Goal: Navigation & Orientation: Find specific page/section

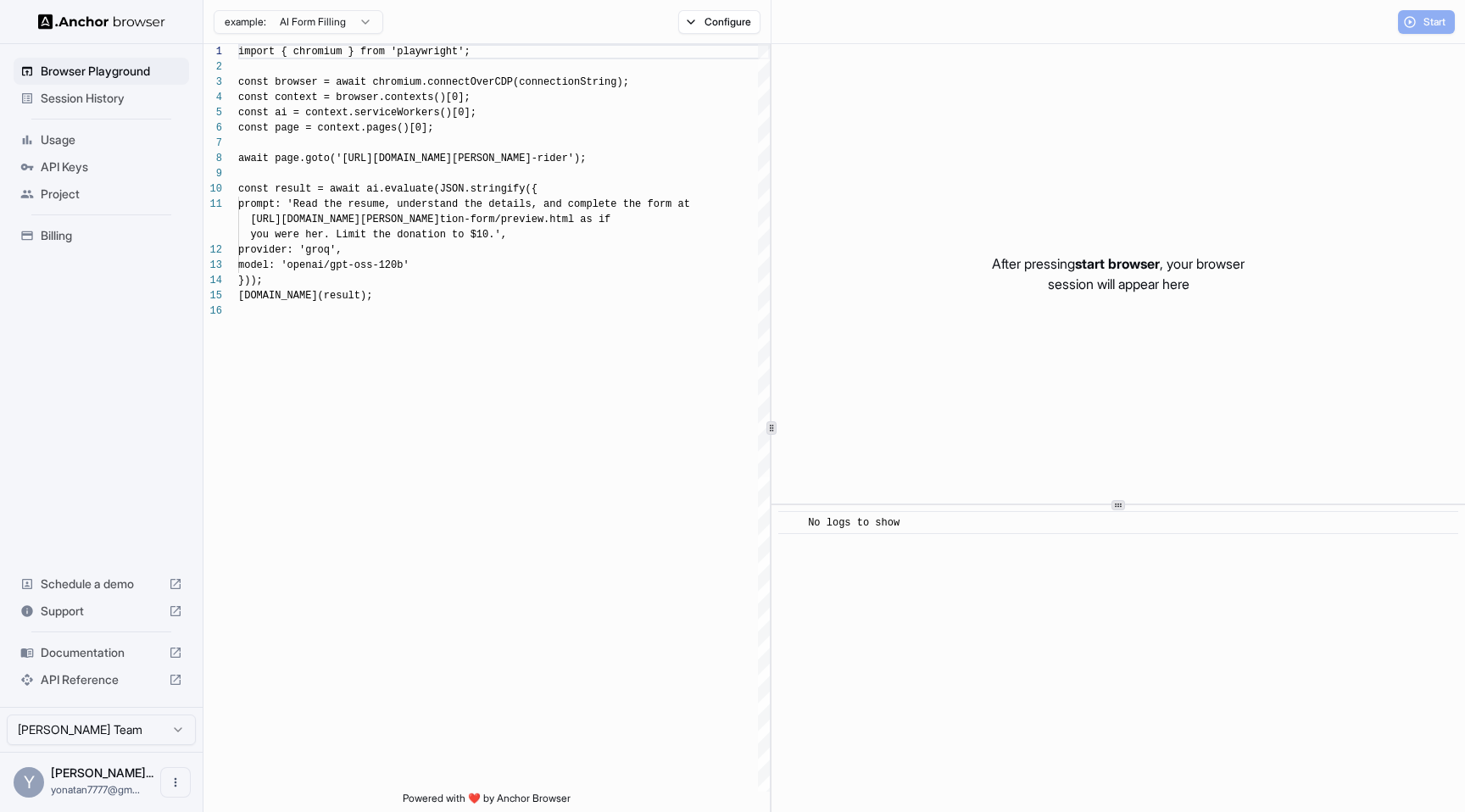
scroll to position [153, 0]
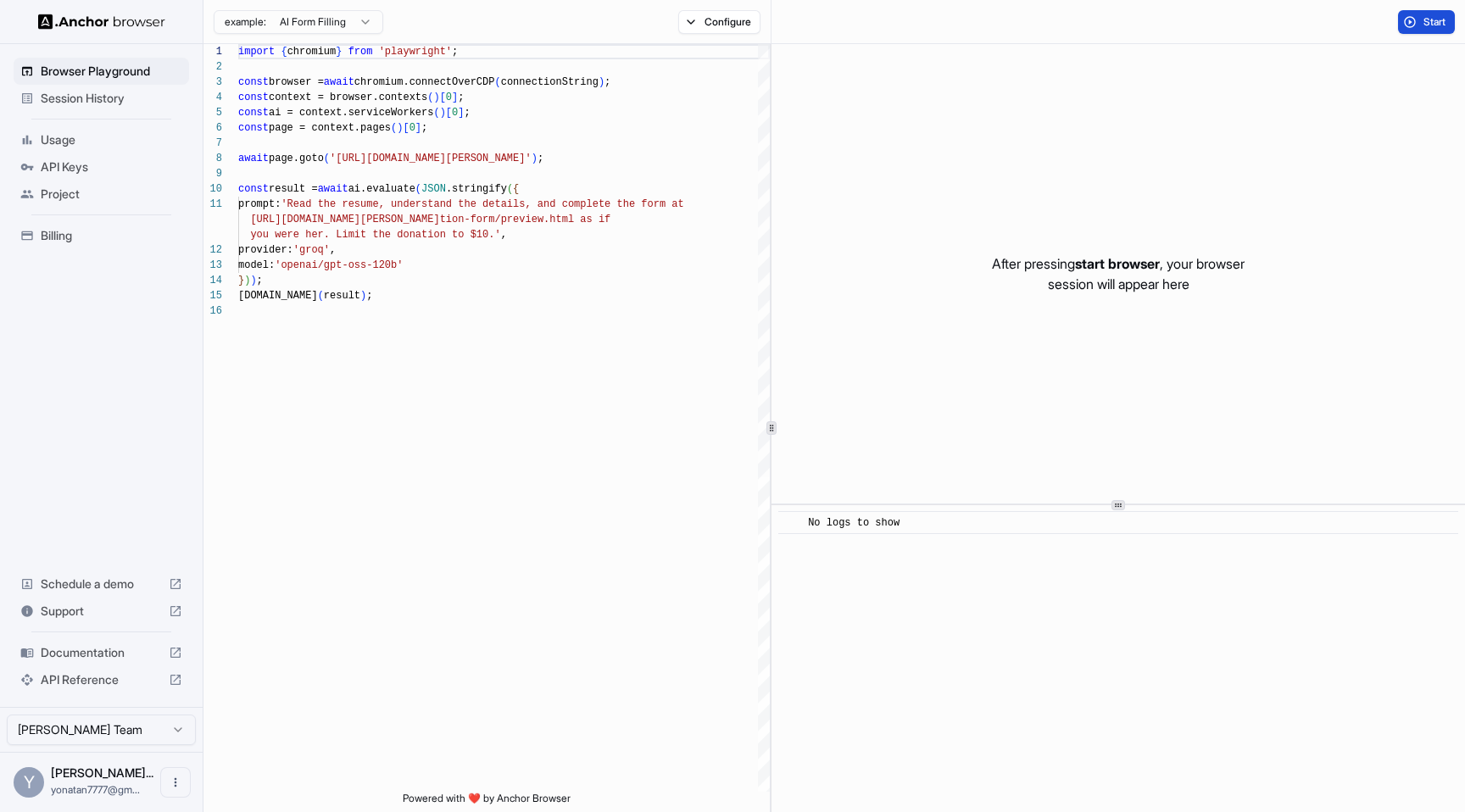
click at [1423, 23] on span "Start" at bounding box center [1434, 22] width 24 height 13
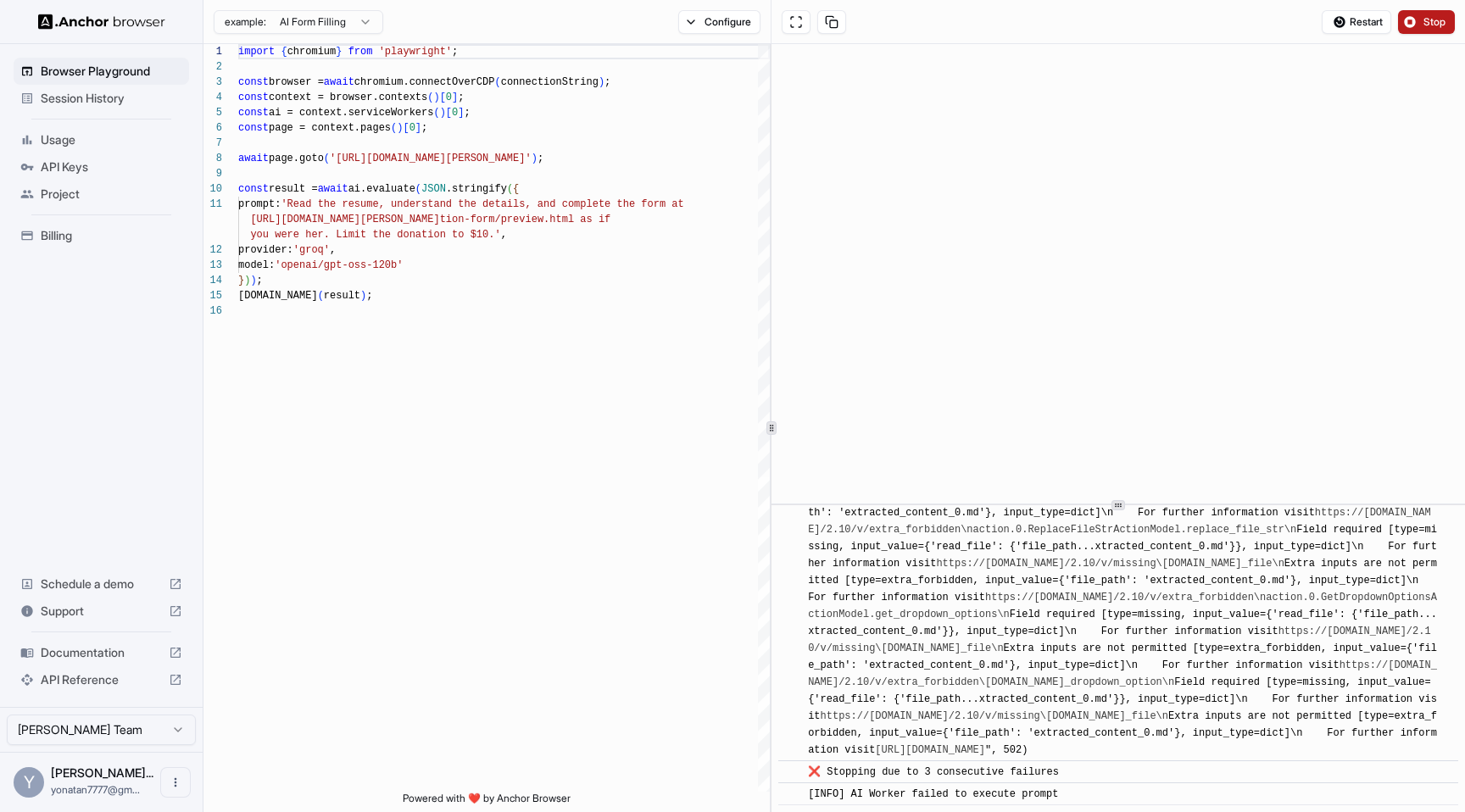
scroll to position [4506, 0]
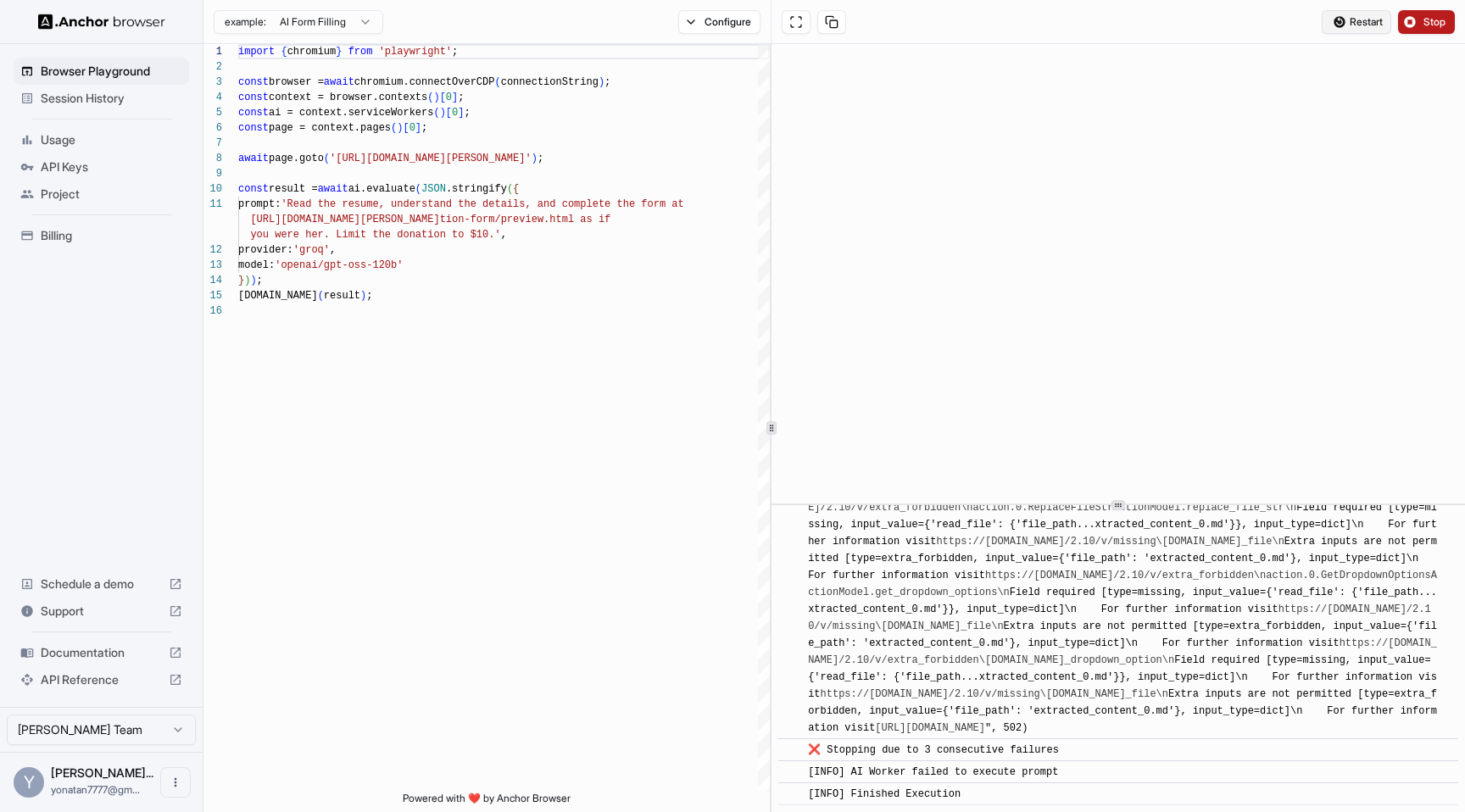
click at [1358, 20] on span "Restart" at bounding box center [1366, 22] width 33 height 13
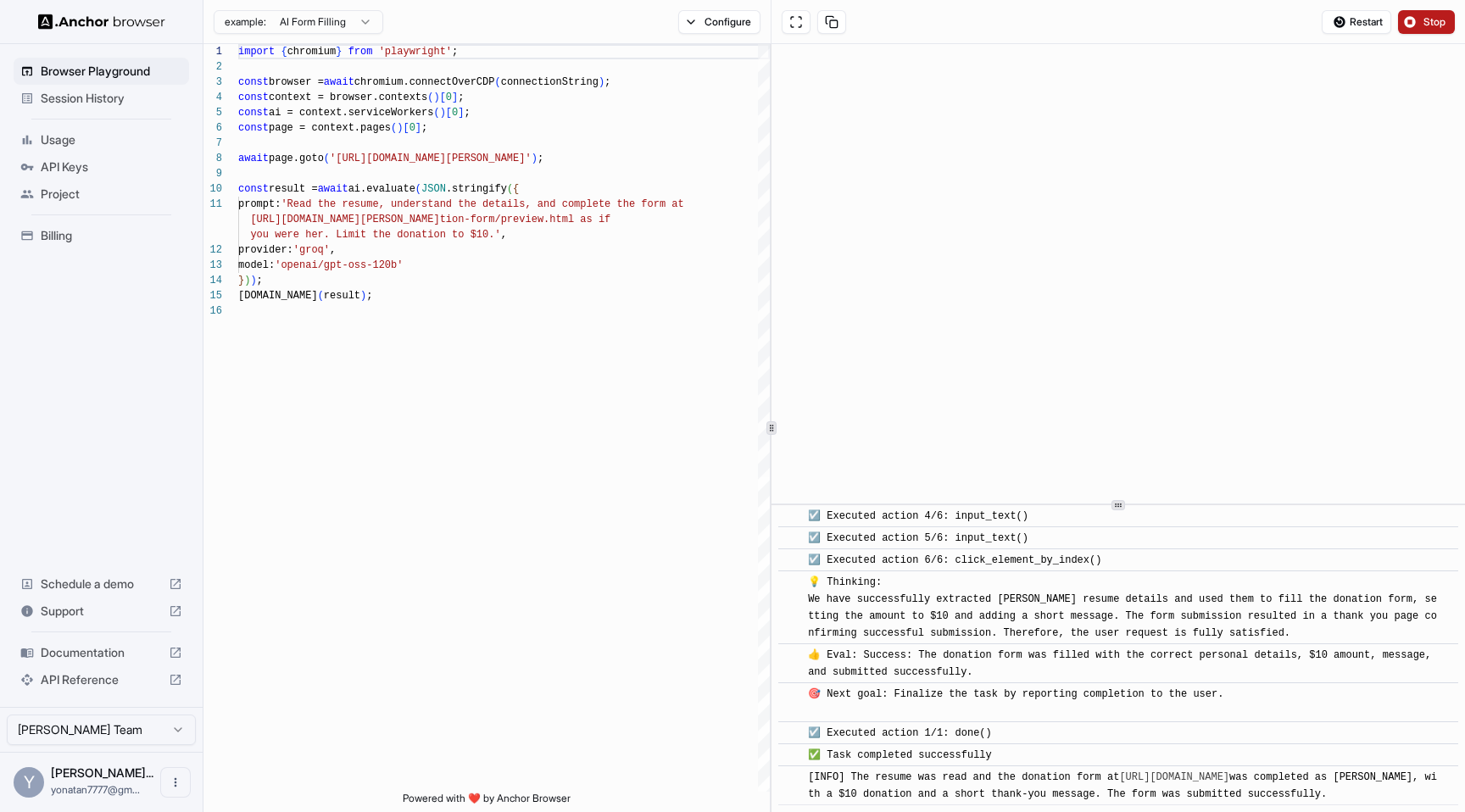
scroll to position [777, 0]
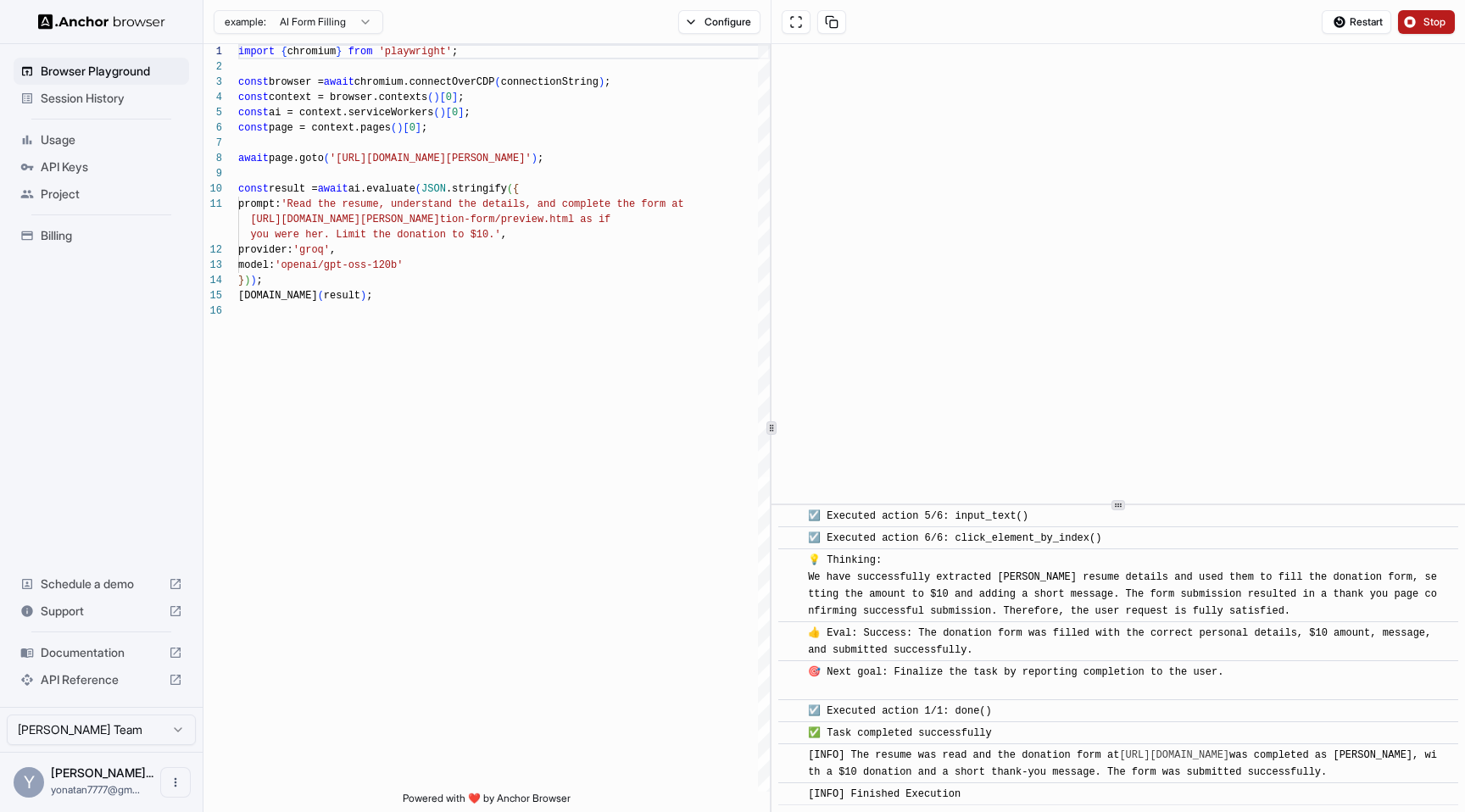
click at [1423, 24] on span "Stop" at bounding box center [1434, 22] width 24 height 13
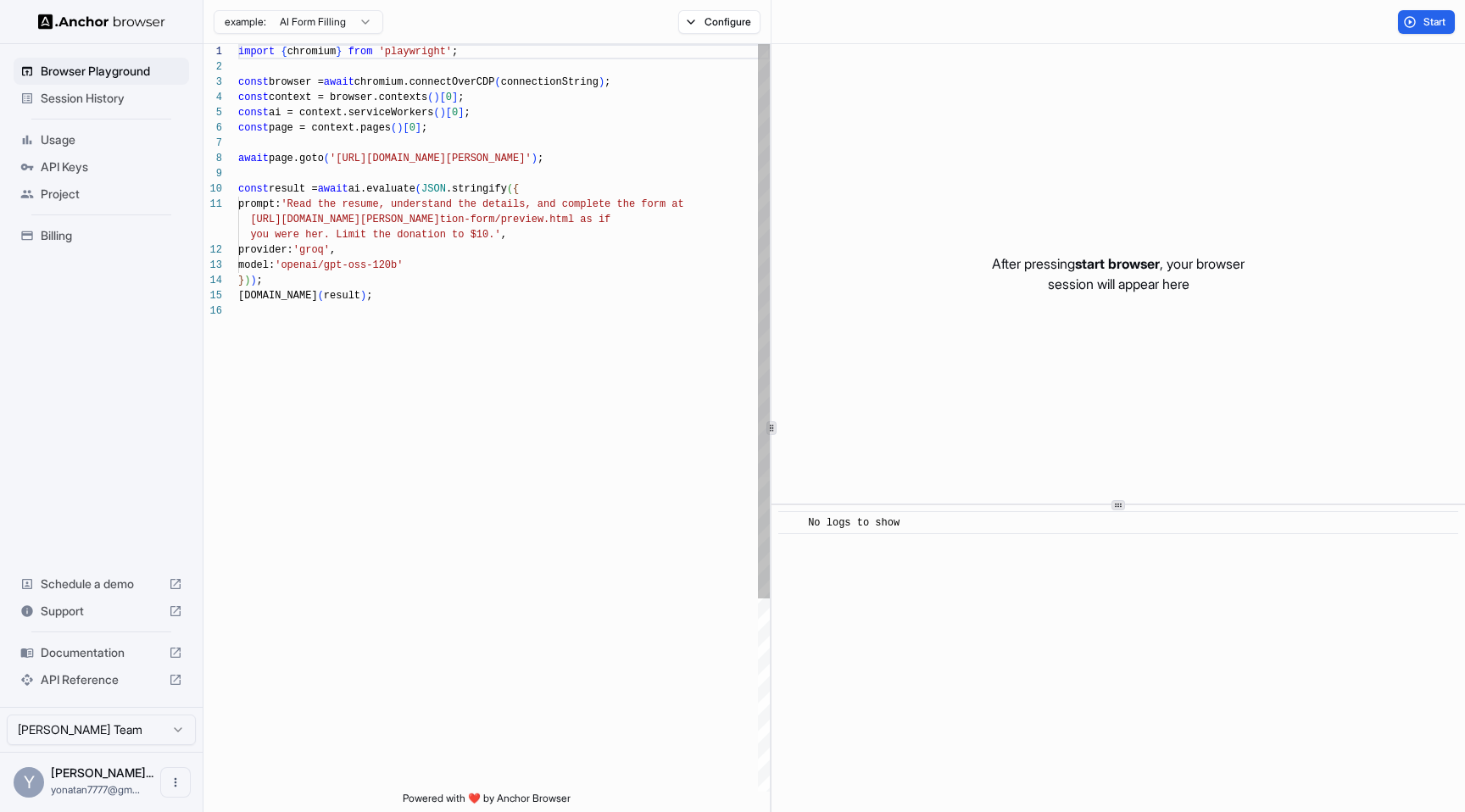
click at [410, 137] on div "import { chromium } from 'playwright' ; const browser = await chromium.connectO…" at bounding box center [504, 547] width 532 height 1007
click at [410, 156] on div "import { chromium } from 'playwright' ; const browser = await chromium.connectO…" at bounding box center [504, 547] width 532 height 1007
drag, startPoint x: 580, startPoint y: 162, endPoint x: 401, endPoint y: 160, distance: 179.0
click at [401, 160] on div "import { chromium } from 'playwright' ; const browser = await chromium.connectO…" at bounding box center [504, 547] width 532 height 1007
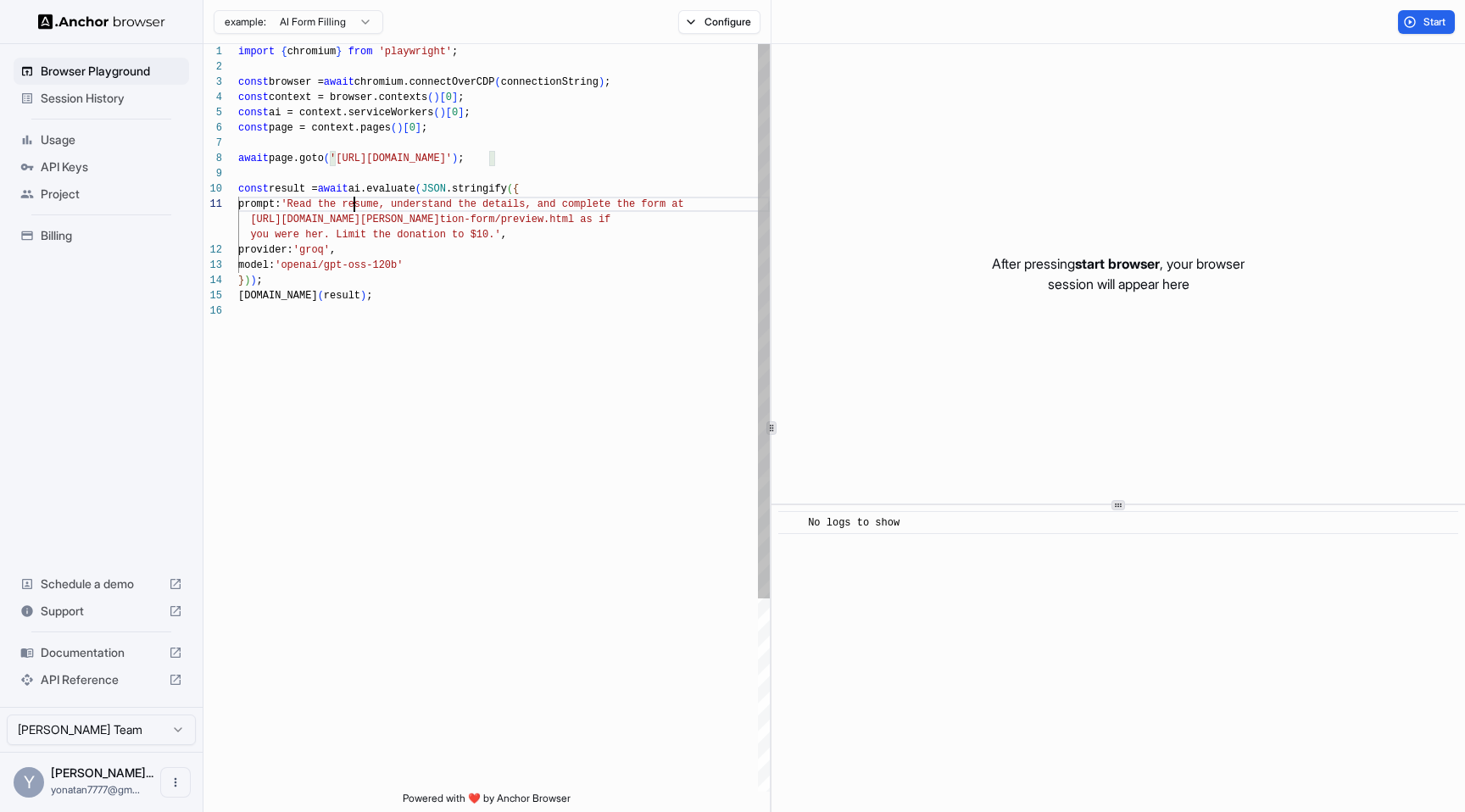
scroll to position [0, 0]
drag, startPoint x: 356, startPoint y: 201, endPoint x: 315, endPoint y: 201, distance: 41.0
click at [313, 201] on div "import { chromium } from 'playwright' ; const browser = await chromium.connectO…" at bounding box center [504, 547] width 532 height 1007
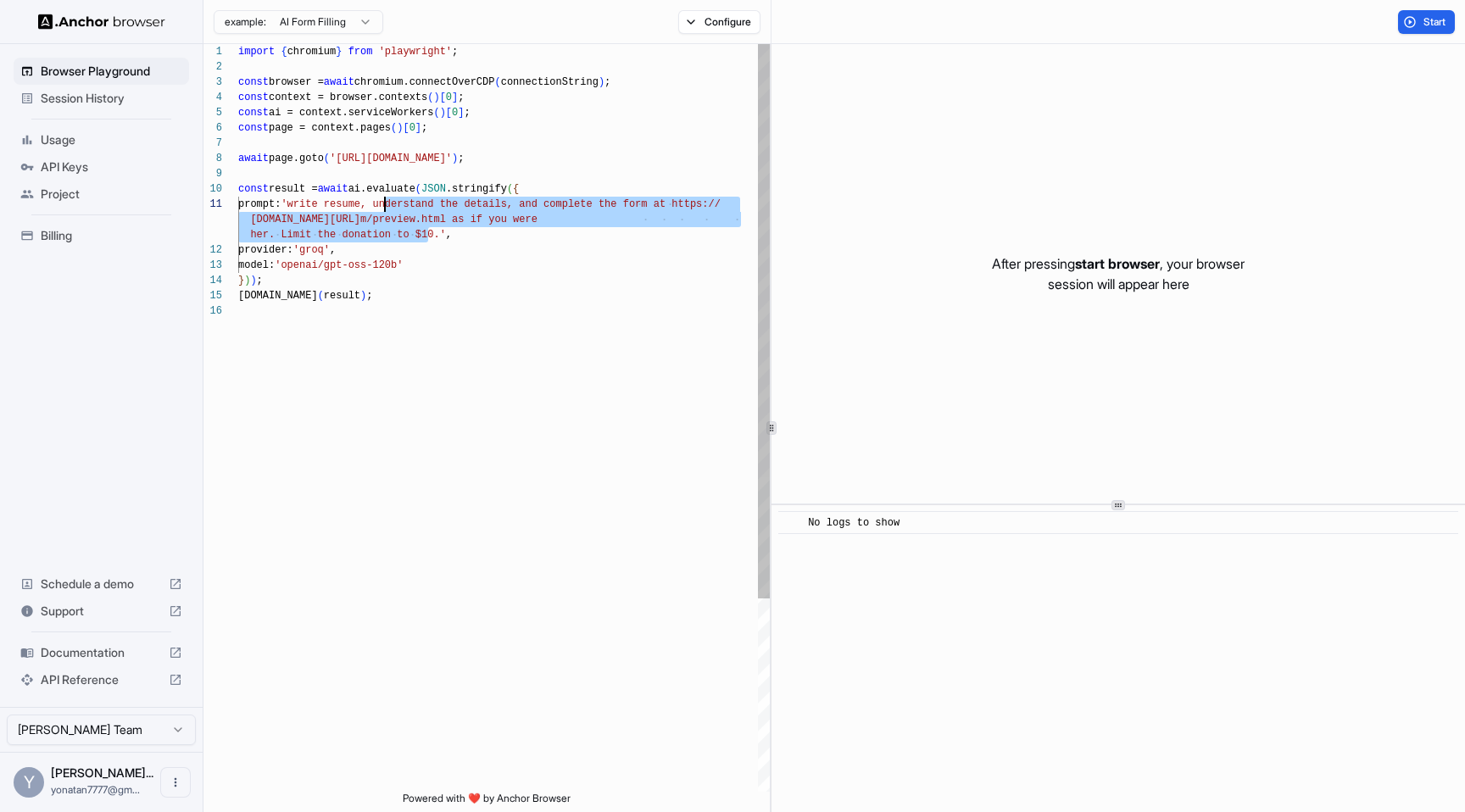
drag, startPoint x: 430, startPoint y: 236, endPoint x: 385, endPoint y: 202, distance: 56.4
click at [385, 202] on div "import { chromium } from 'playwright' ; const browser = await chromium.connectO…" at bounding box center [504, 547] width 532 height 1007
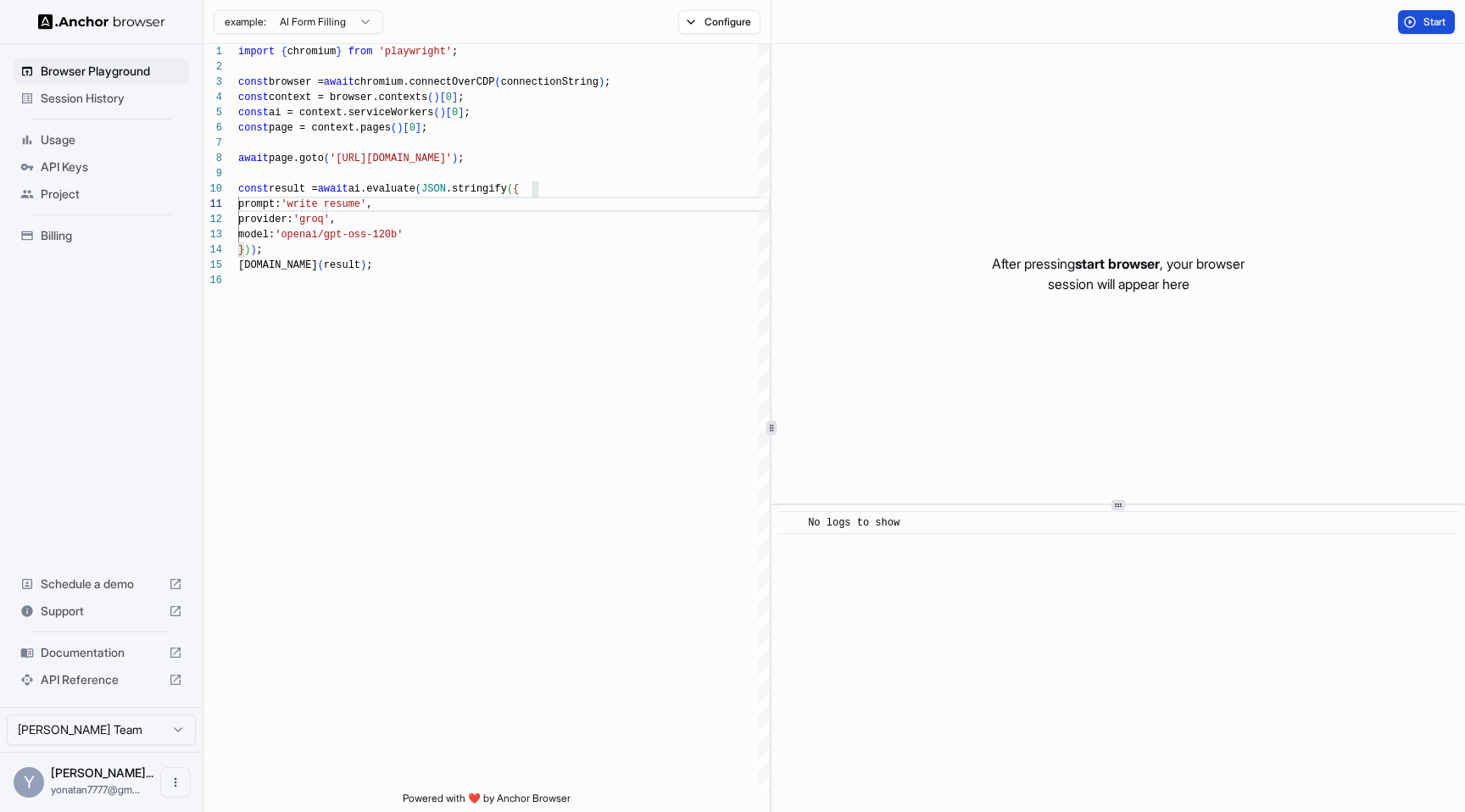
click at [1410, 24] on button "Start" at bounding box center [1427, 22] width 57 height 24
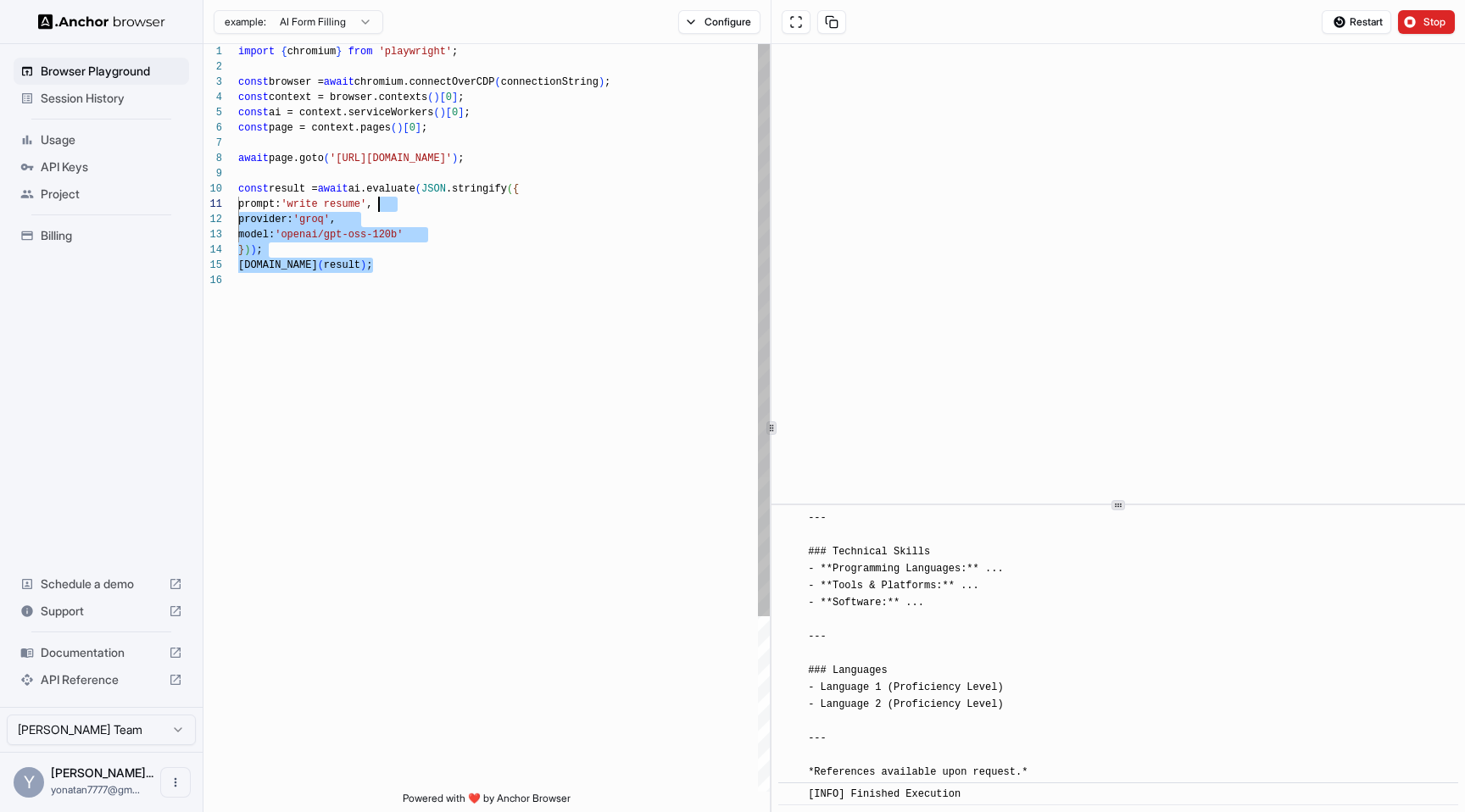
drag, startPoint x: 500, startPoint y: 277, endPoint x: 381, endPoint y: 198, distance: 142.8
click at [381, 198] on div "import { chromium } from 'playwright' ; const browser = await chromium.connectO…" at bounding box center [504, 531] width 532 height 976
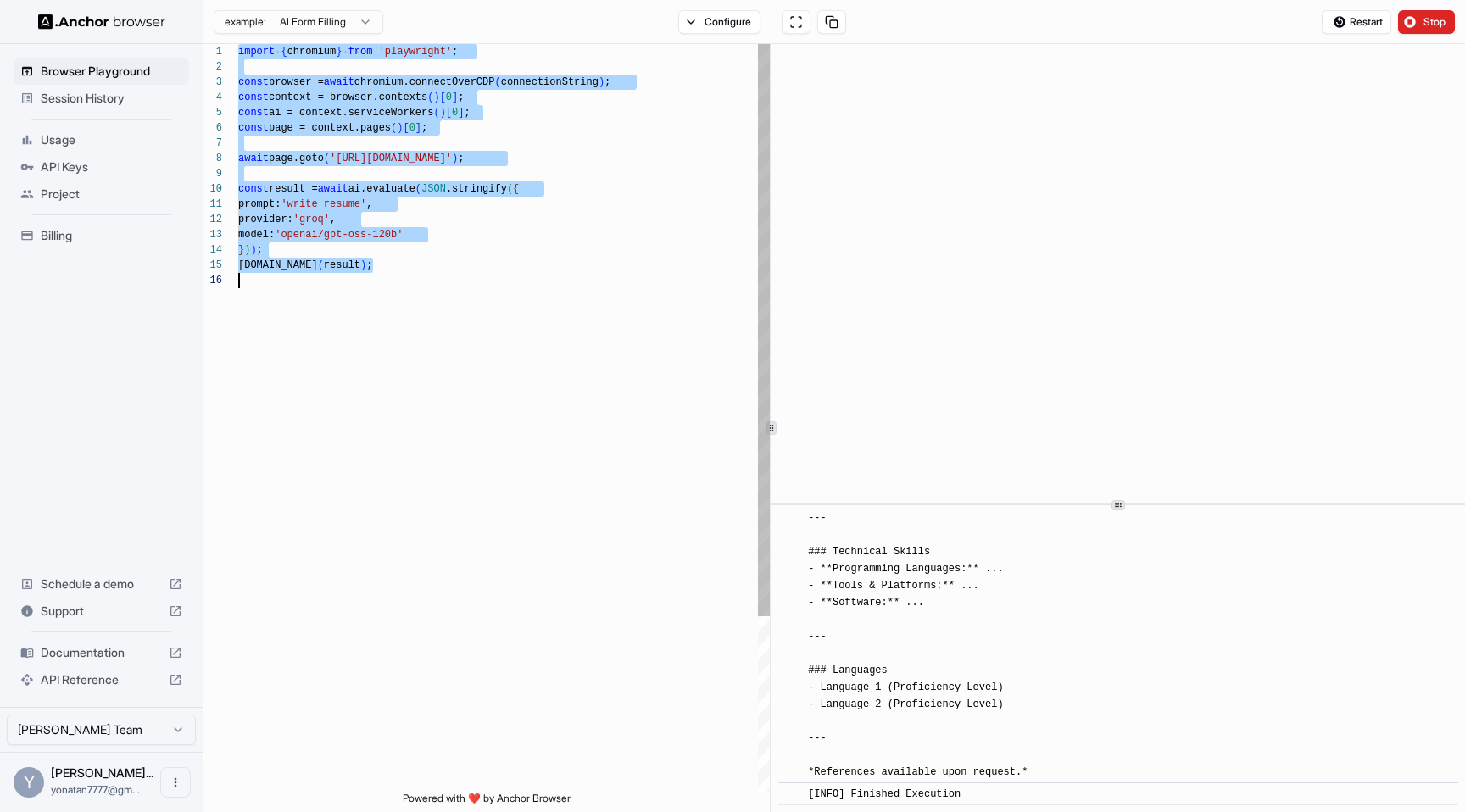
scroll to position [76, 0]
click at [531, 344] on div "import { chromium } from 'playwright' ; const browser = await chromium.connectO…" at bounding box center [504, 531] width 532 height 976
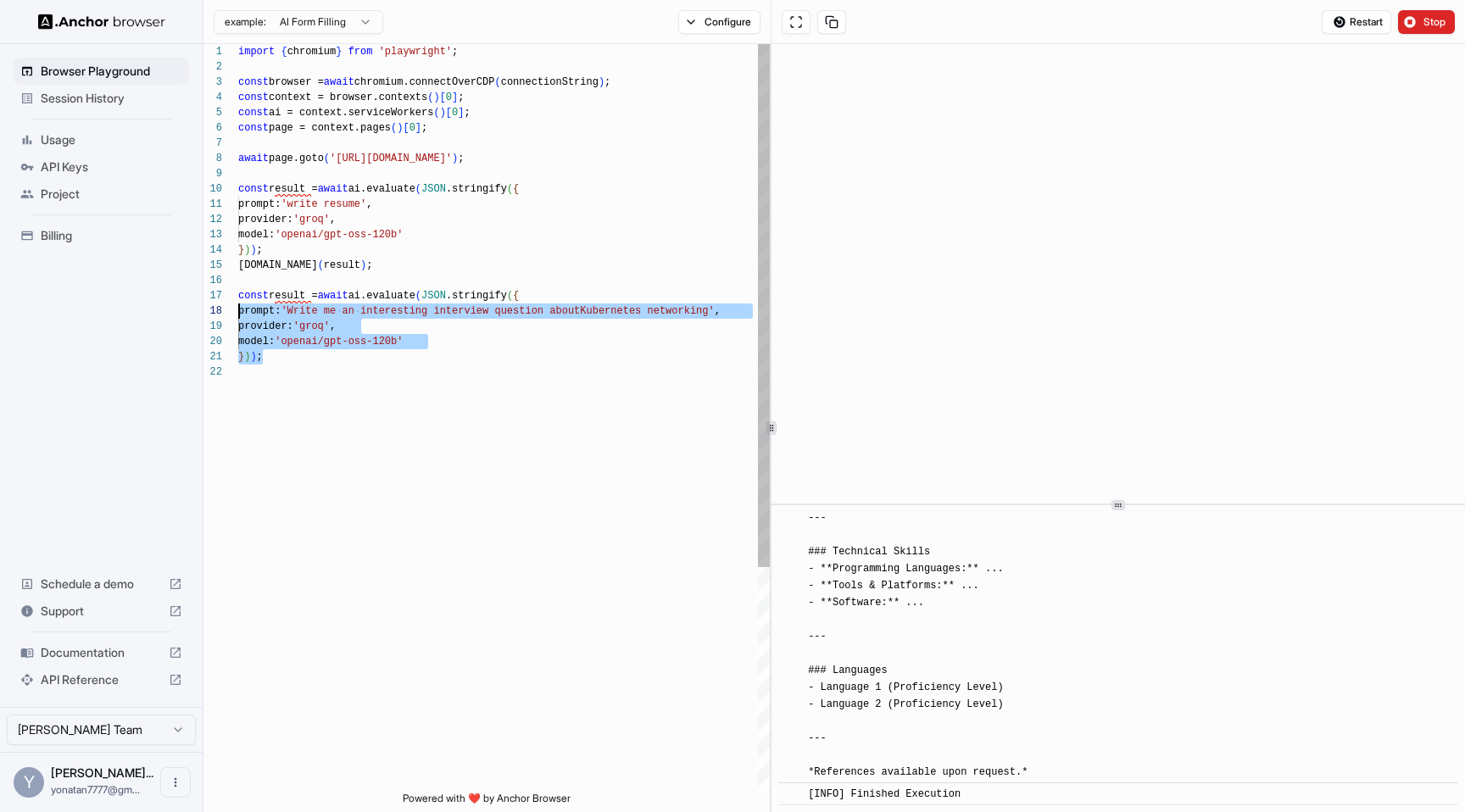
scroll to position [92, 0]
drag, startPoint x: 274, startPoint y: 359, endPoint x: 226, endPoint y: 301, distance: 75.3
click at [239, 300] on div "import { chromium } from 'playwright' ; const browser = await chromium.connectO…" at bounding box center [504, 577] width 532 height 1068
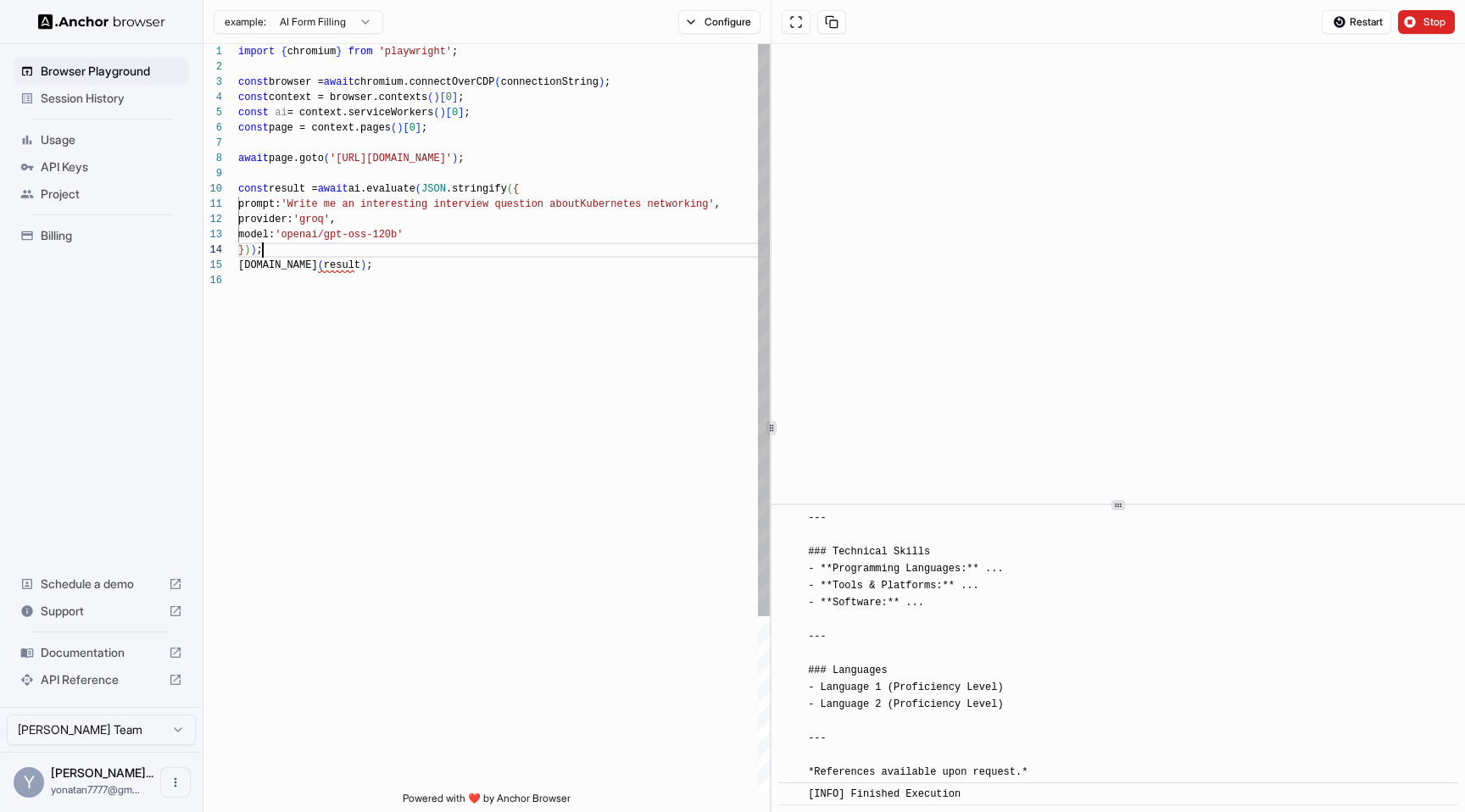
scroll to position [46, 0]
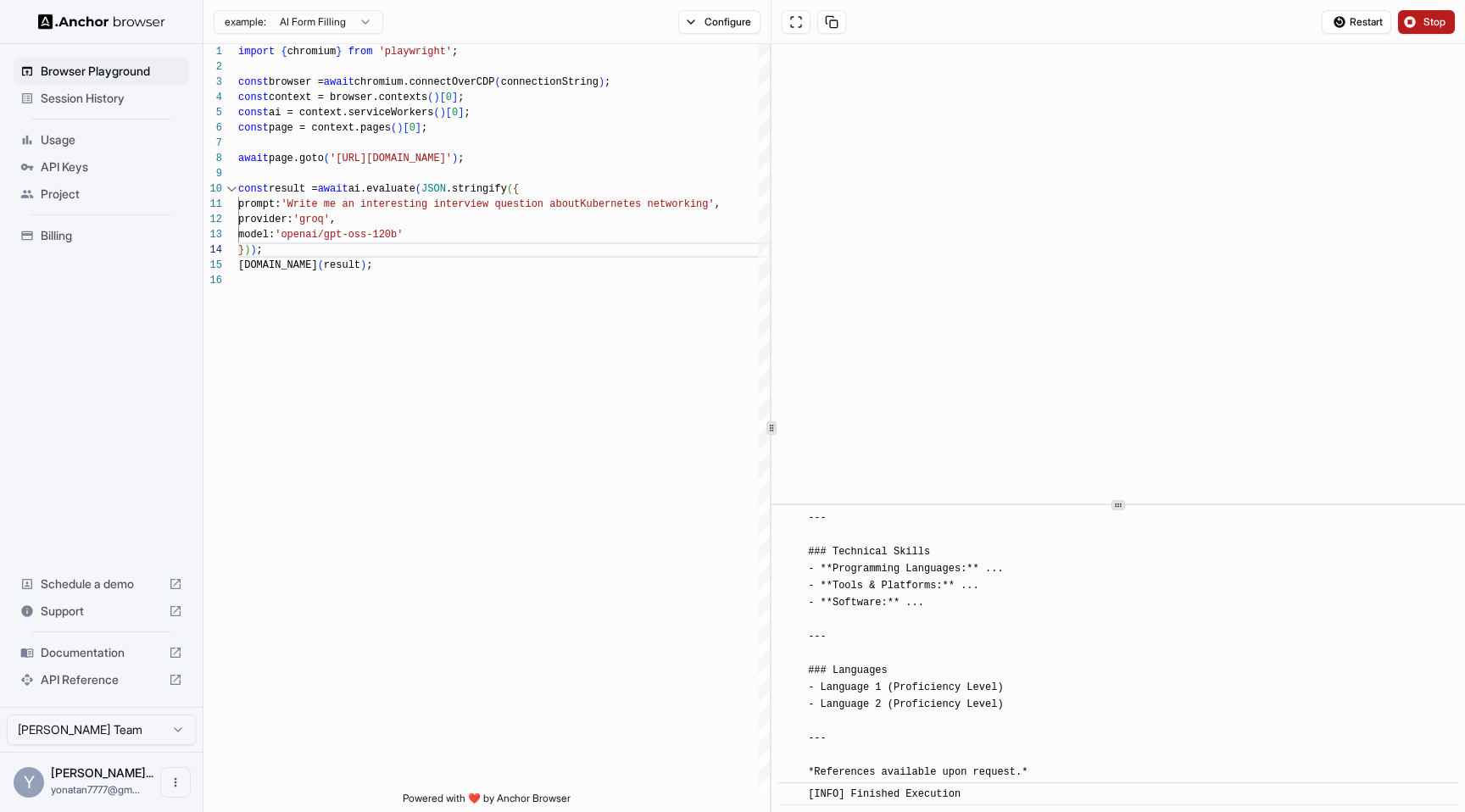
type textarea "**********"
click at [1432, 15] on span "Stop" at bounding box center [1434, 22] width 24 height 13
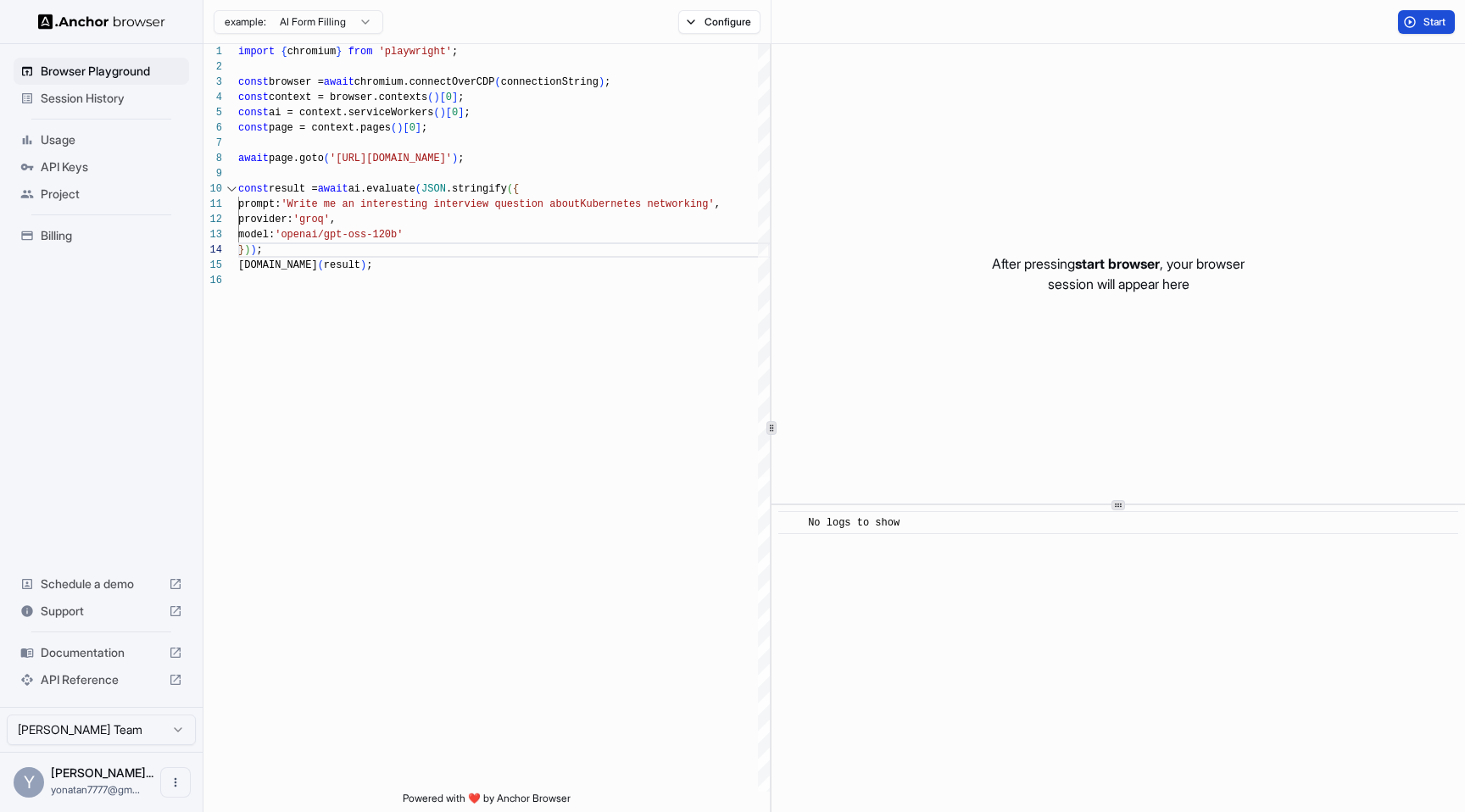
click at [1413, 15] on button "Start" at bounding box center [1427, 22] width 57 height 24
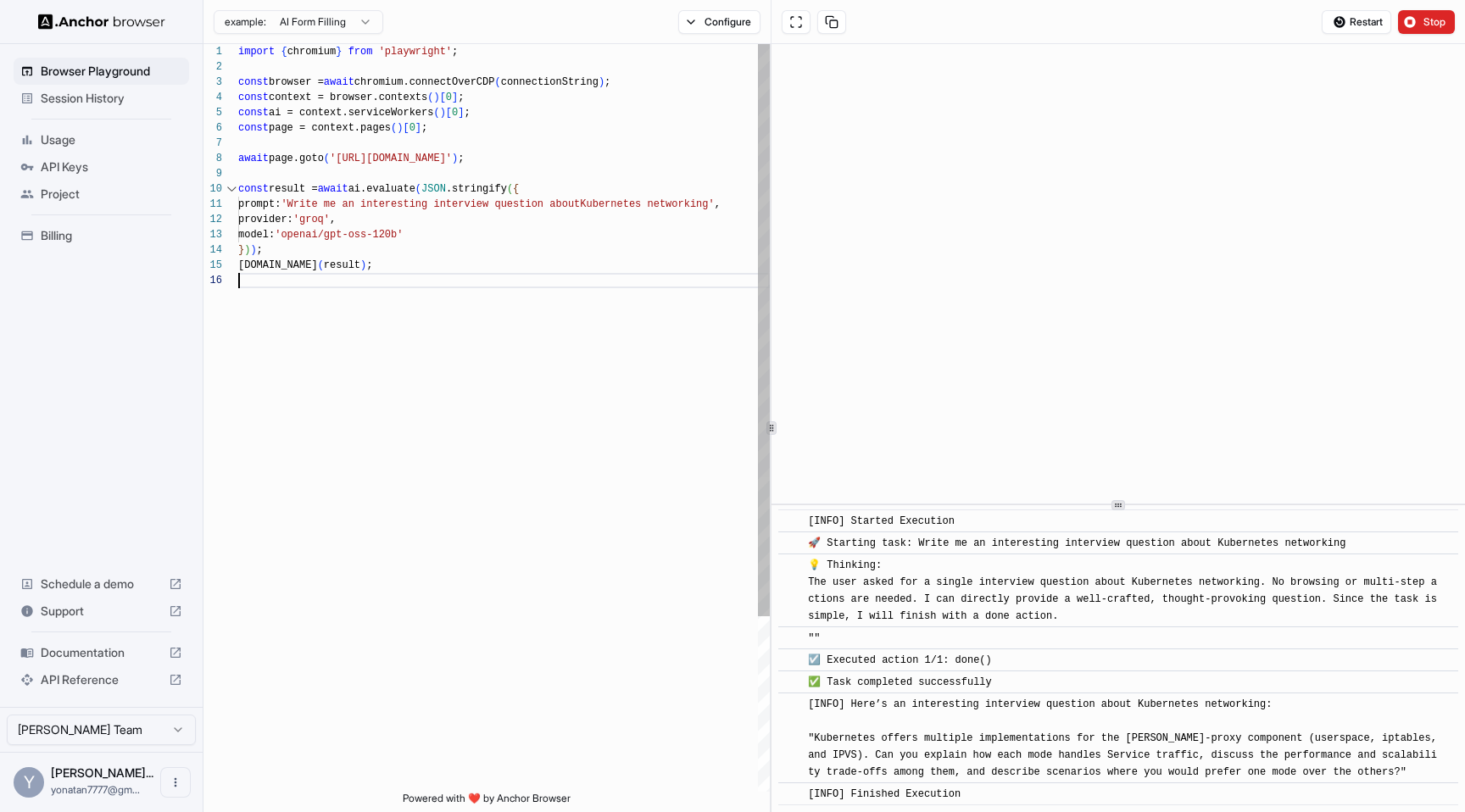
scroll to position [76, 0]
click at [368, 294] on div "import { chromium } from 'playwright' ; const browser = await chromium.connectO…" at bounding box center [504, 531] width 532 height 976
click at [102, 140] on span "Usage" at bounding box center [112, 140] width 141 height 17
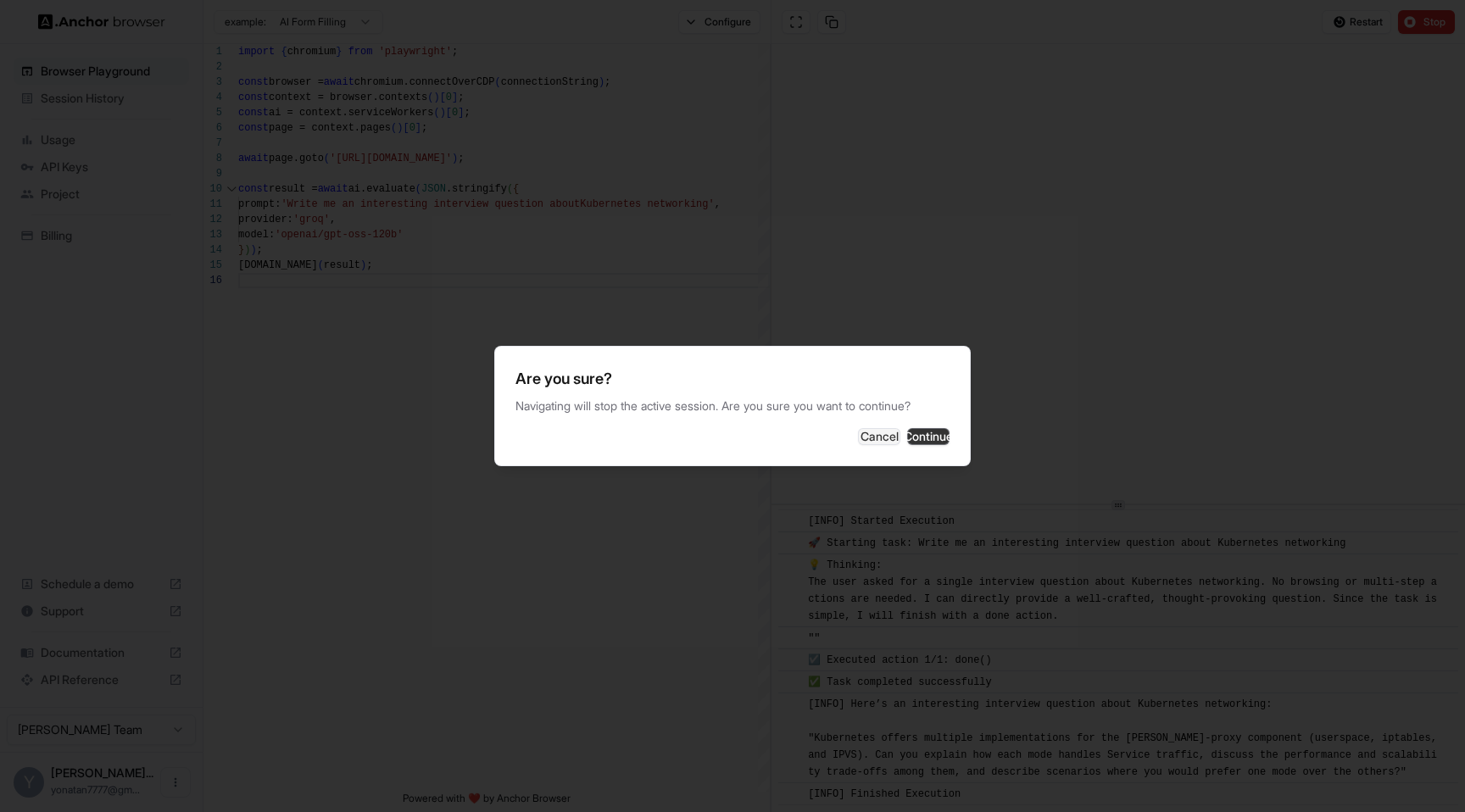
click at [907, 444] on button "Continue" at bounding box center [928, 437] width 42 height 17
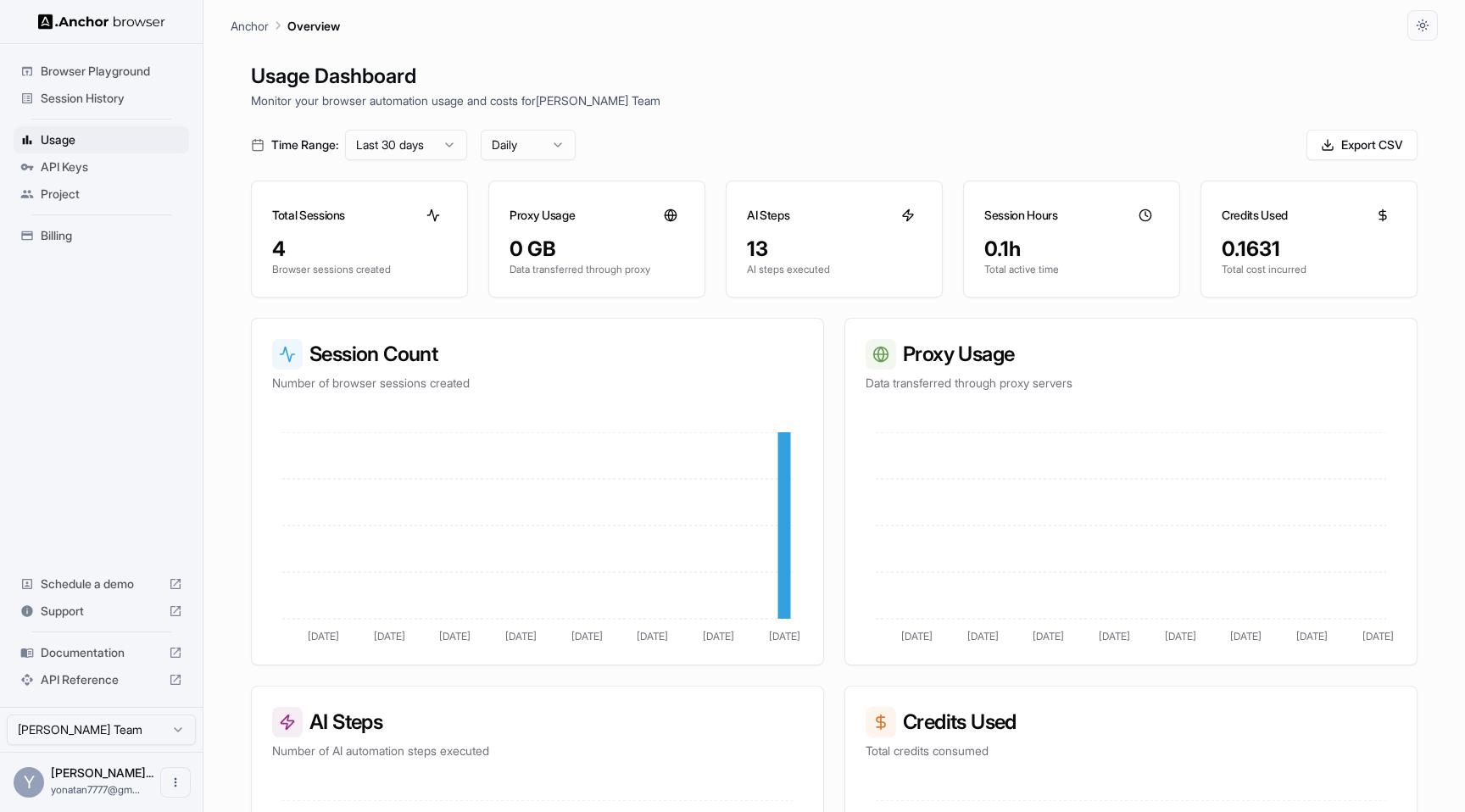
click at [92, 166] on span "API Keys" at bounding box center [112, 167] width 141 height 17
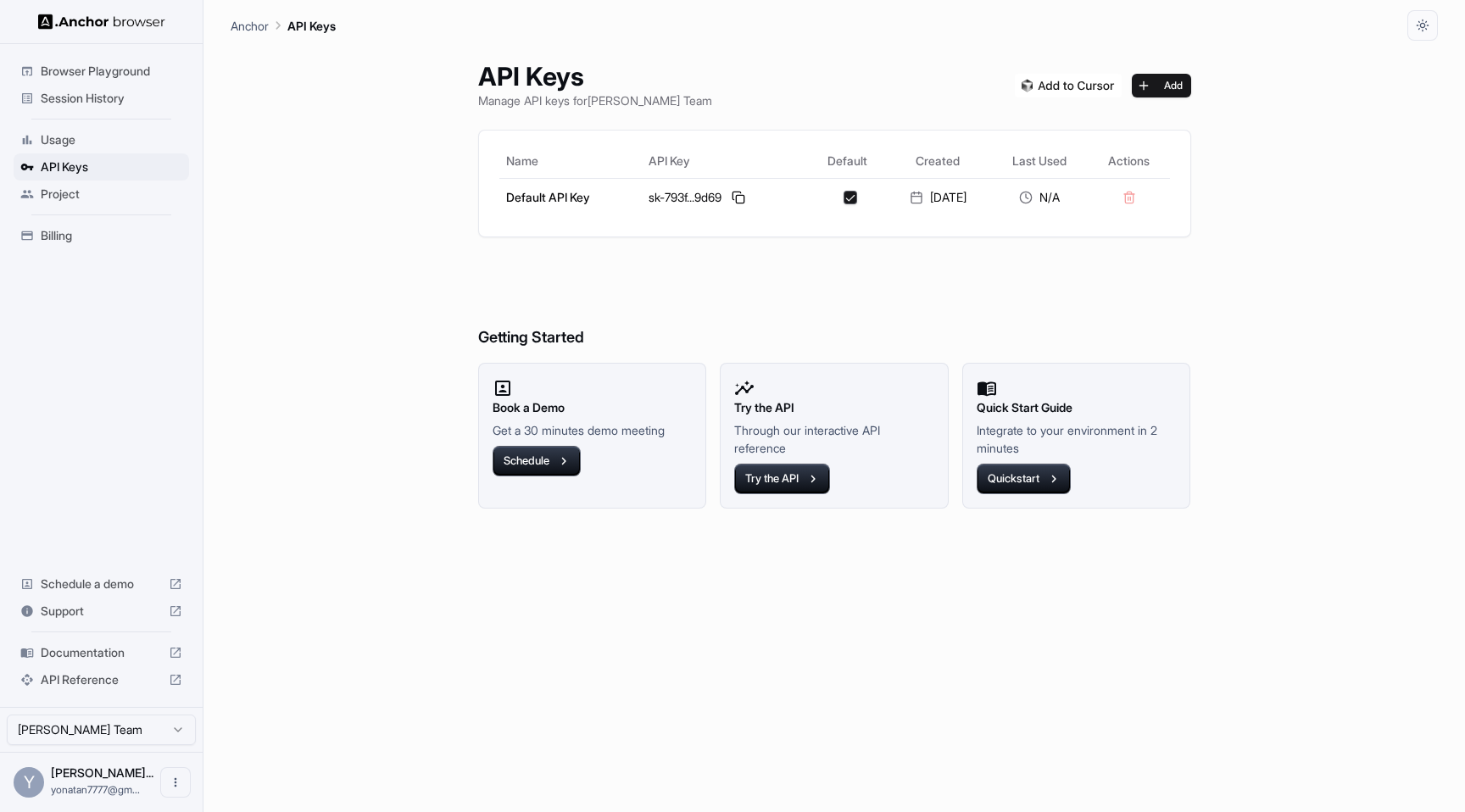
click at [87, 193] on span "Project" at bounding box center [112, 195] width 141 height 17
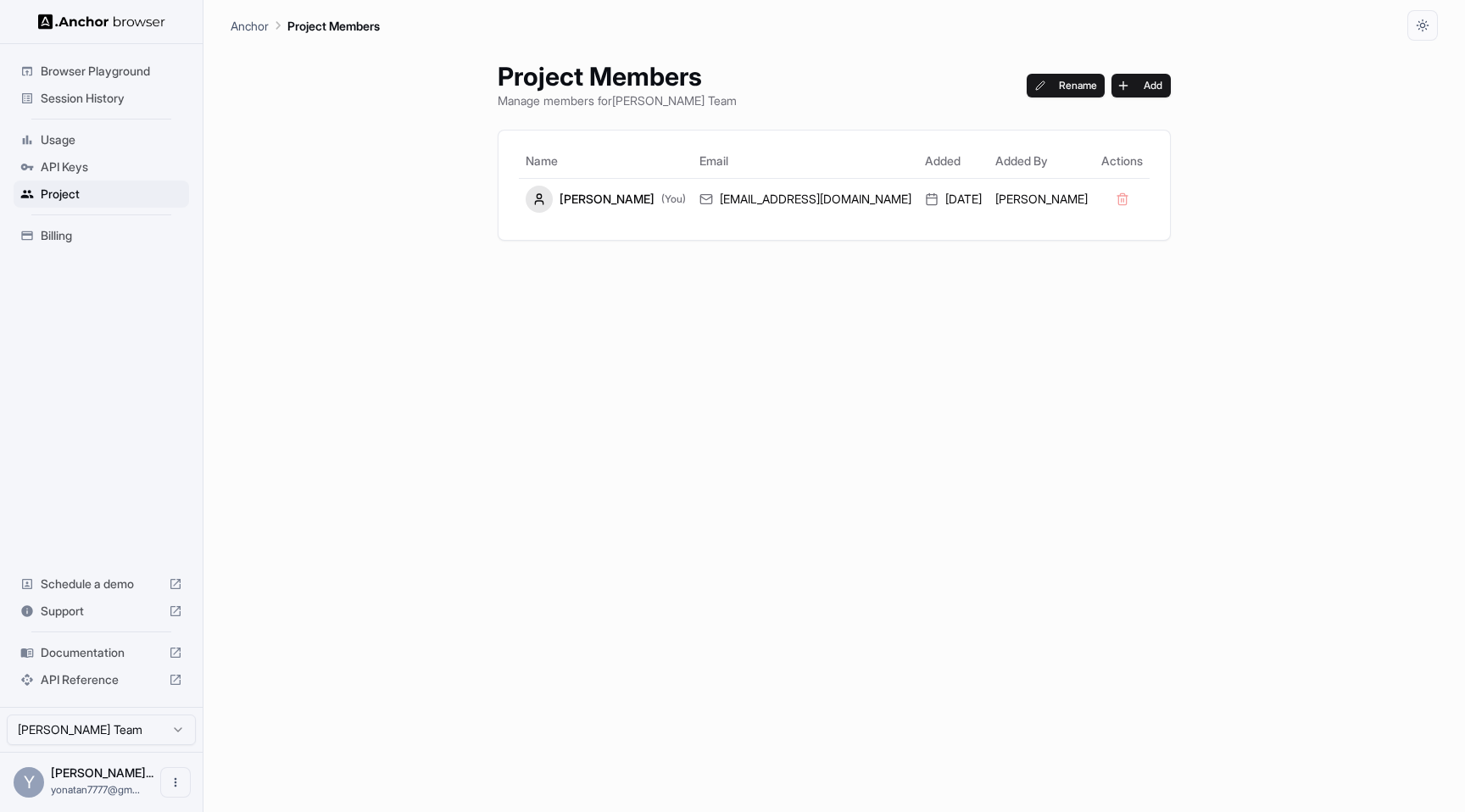
click at [69, 238] on span "Billing" at bounding box center [112, 236] width 141 height 17
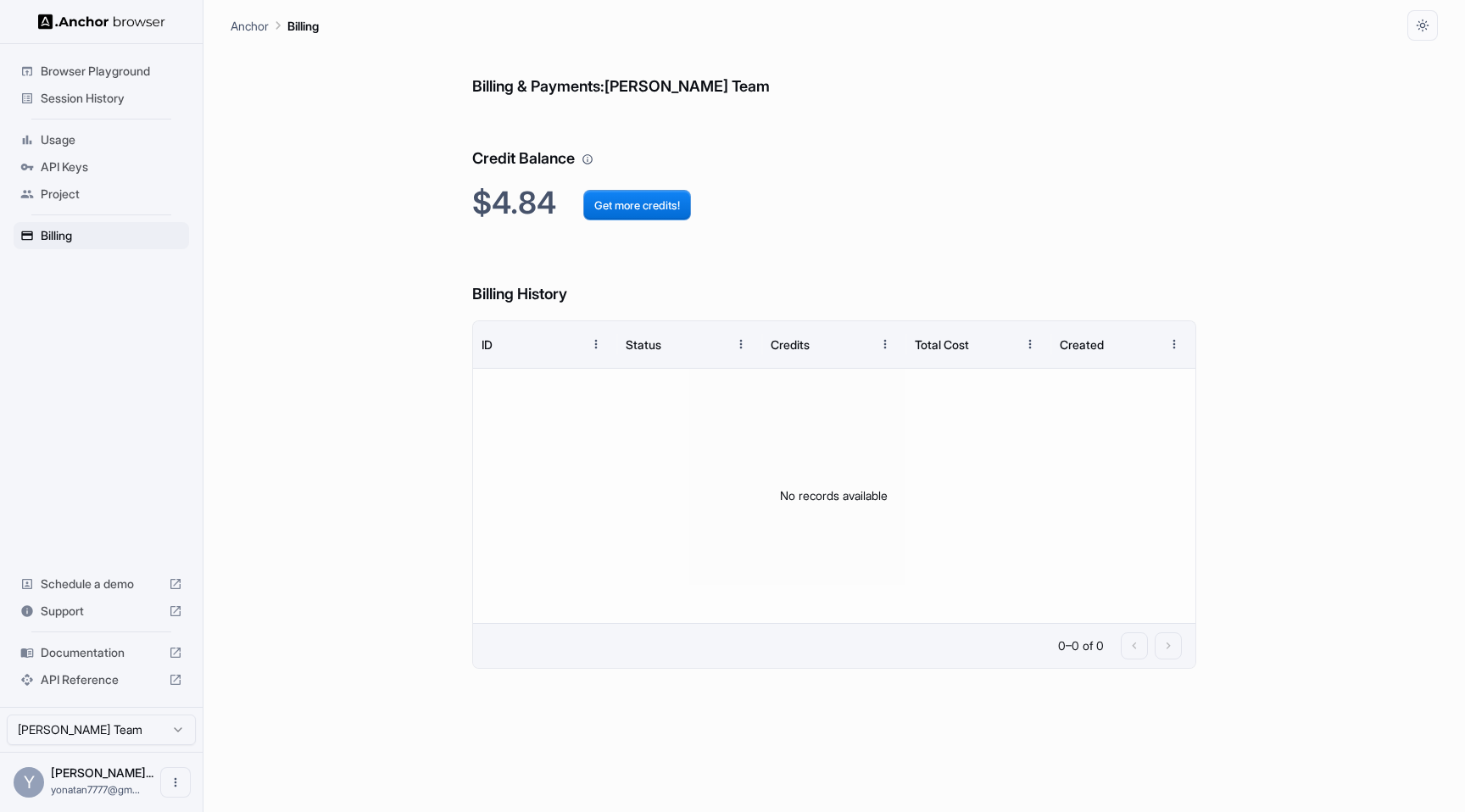
click at [57, 200] on span "Project" at bounding box center [112, 195] width 141 height 17
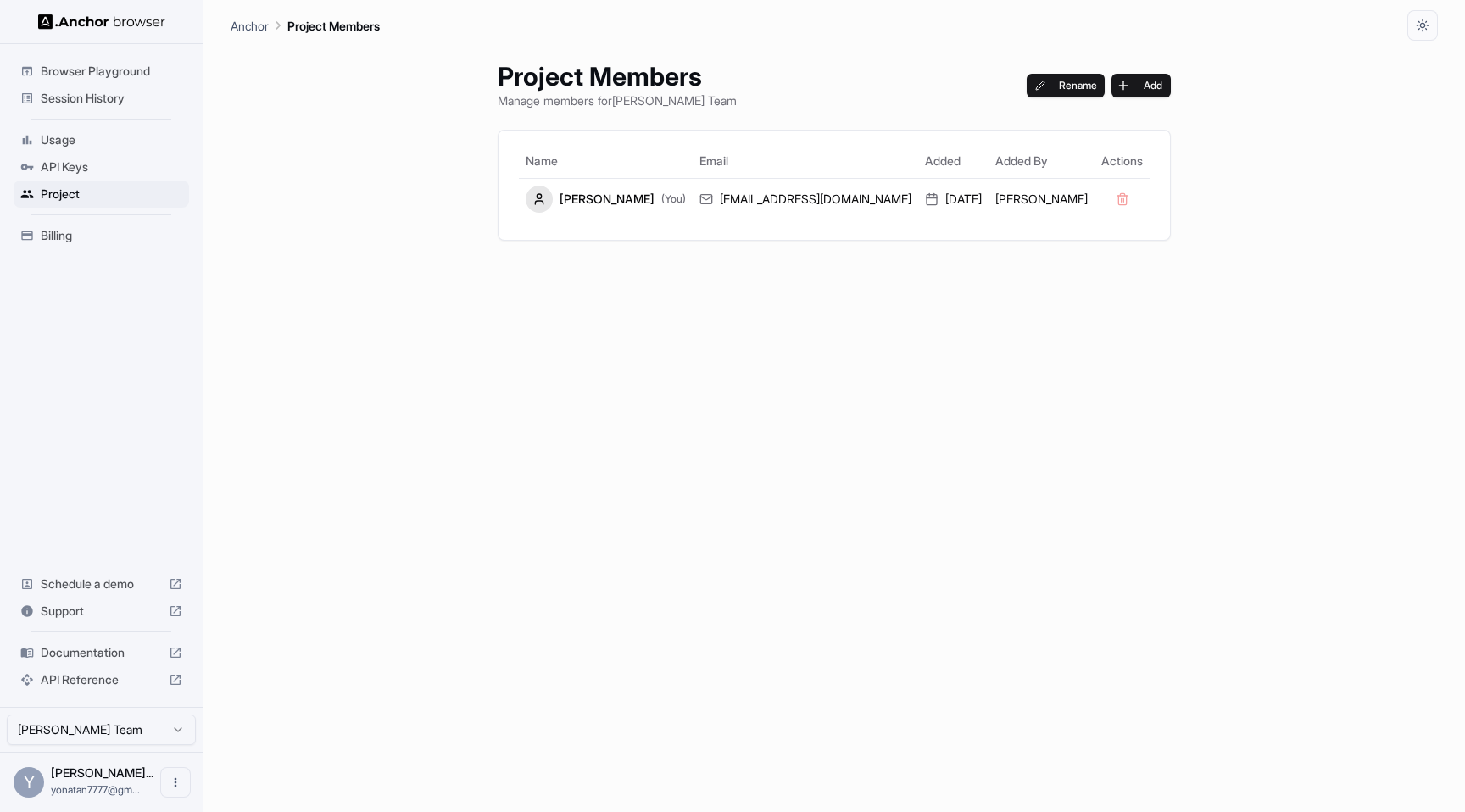
click at [67, 166] on span "API Keys" at bounding box center [112, 167] width 141 height 17
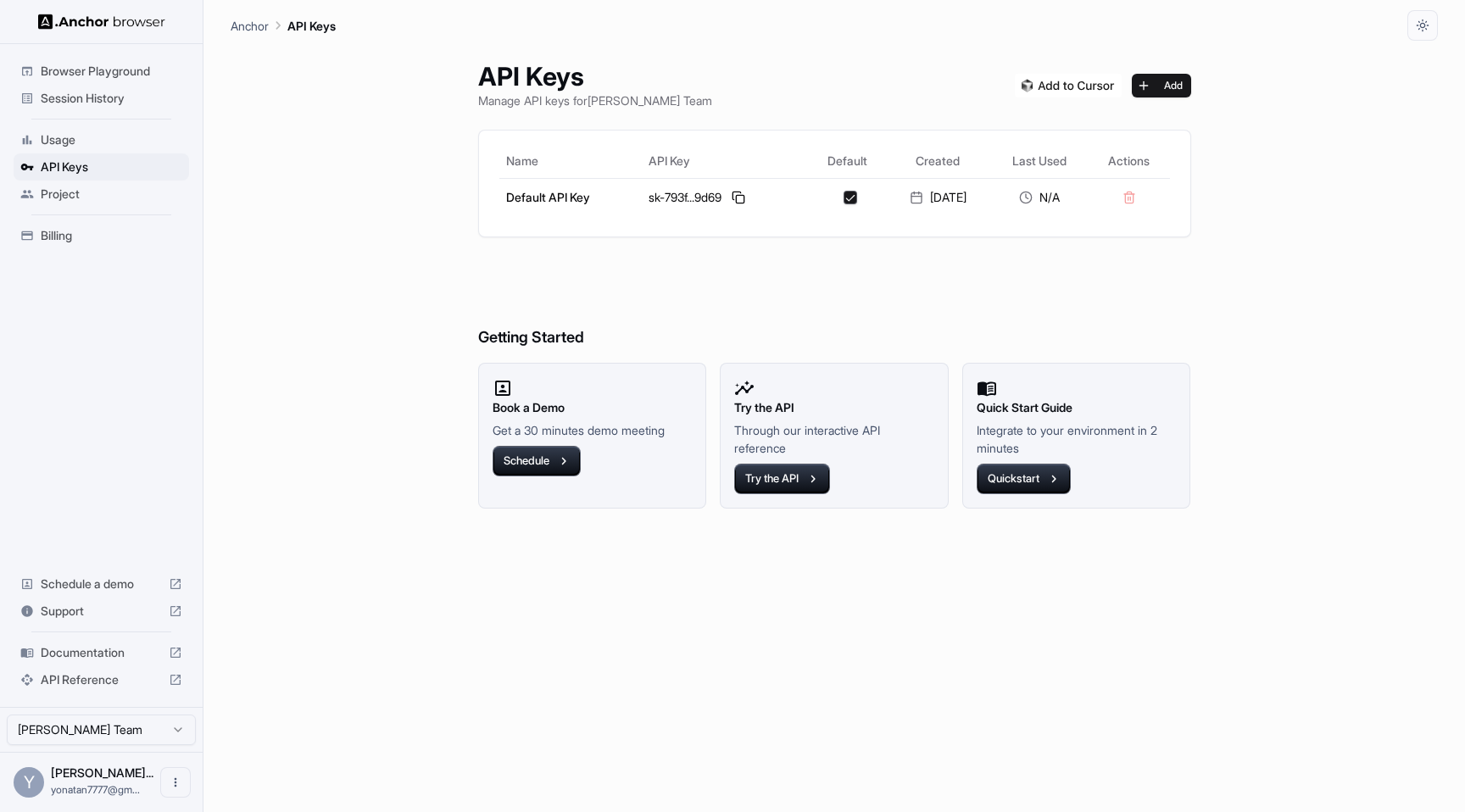
click at [115, 140] on span "Usage" at bounding box center [112, 140] width 141 height 17
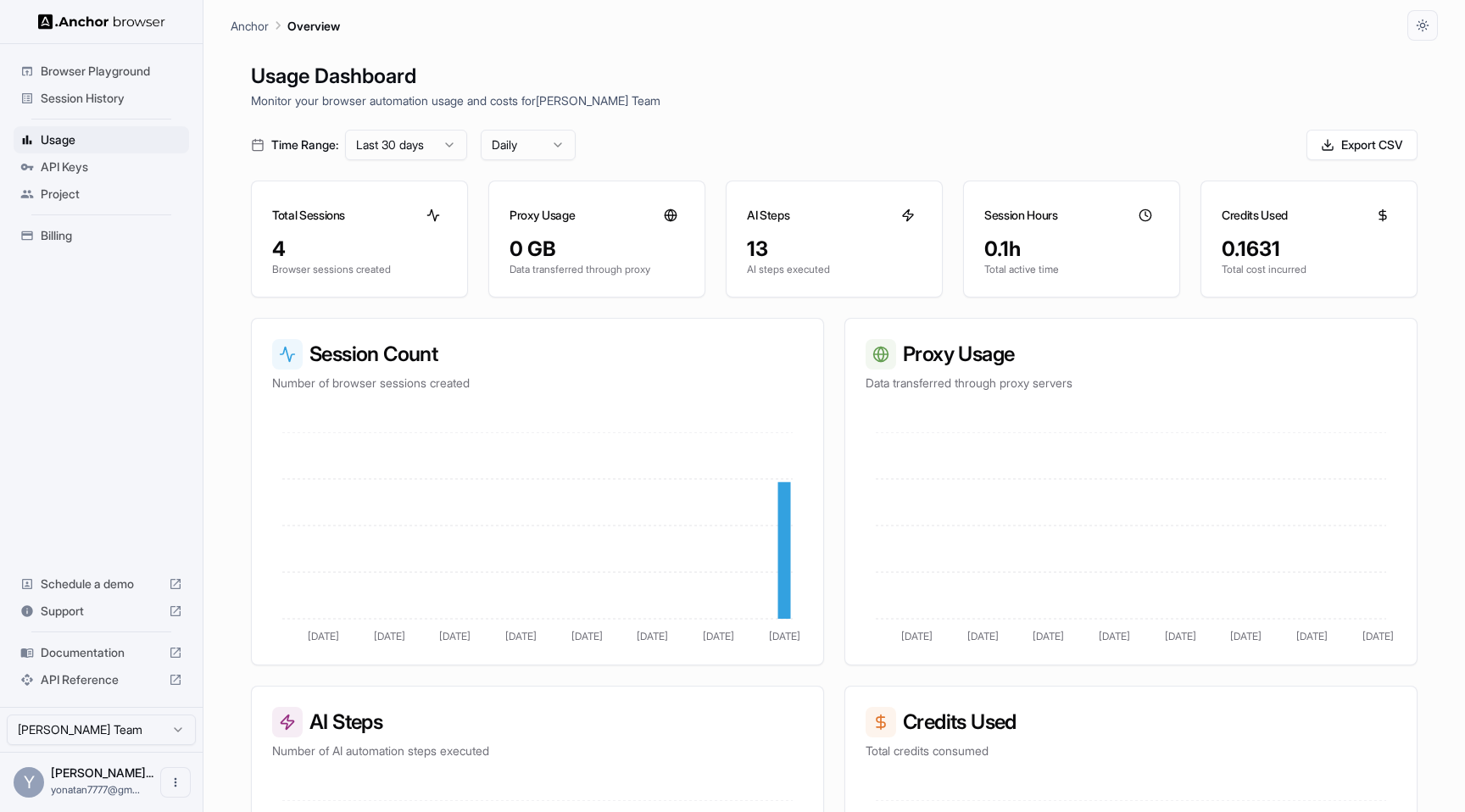
click at [122, 94] on span "Session History" at bounding box center [112, 98] width 141 height 17
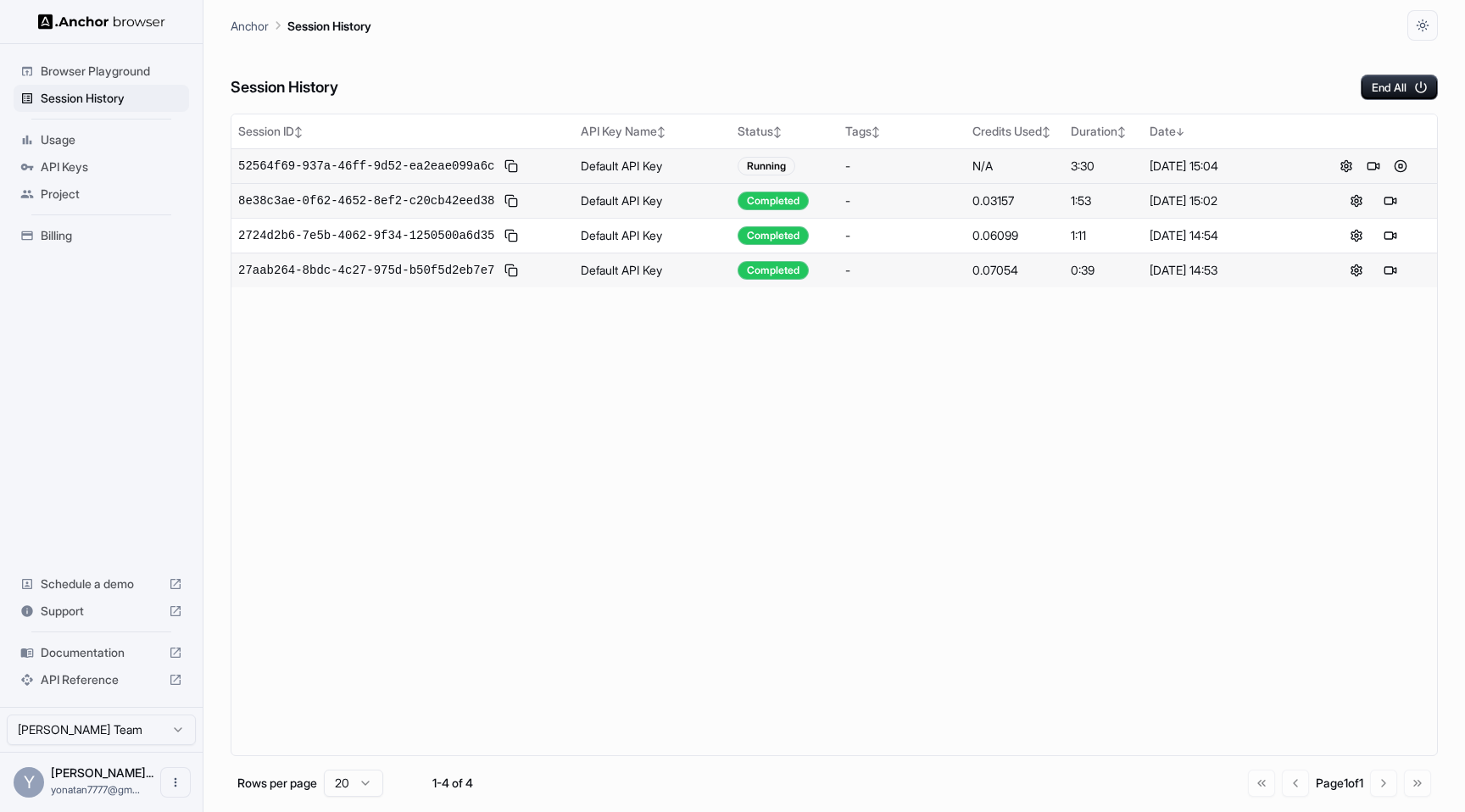
click at [657, 163] on td "Default API Key" at bounding box center [652, 165] width 157 height 34
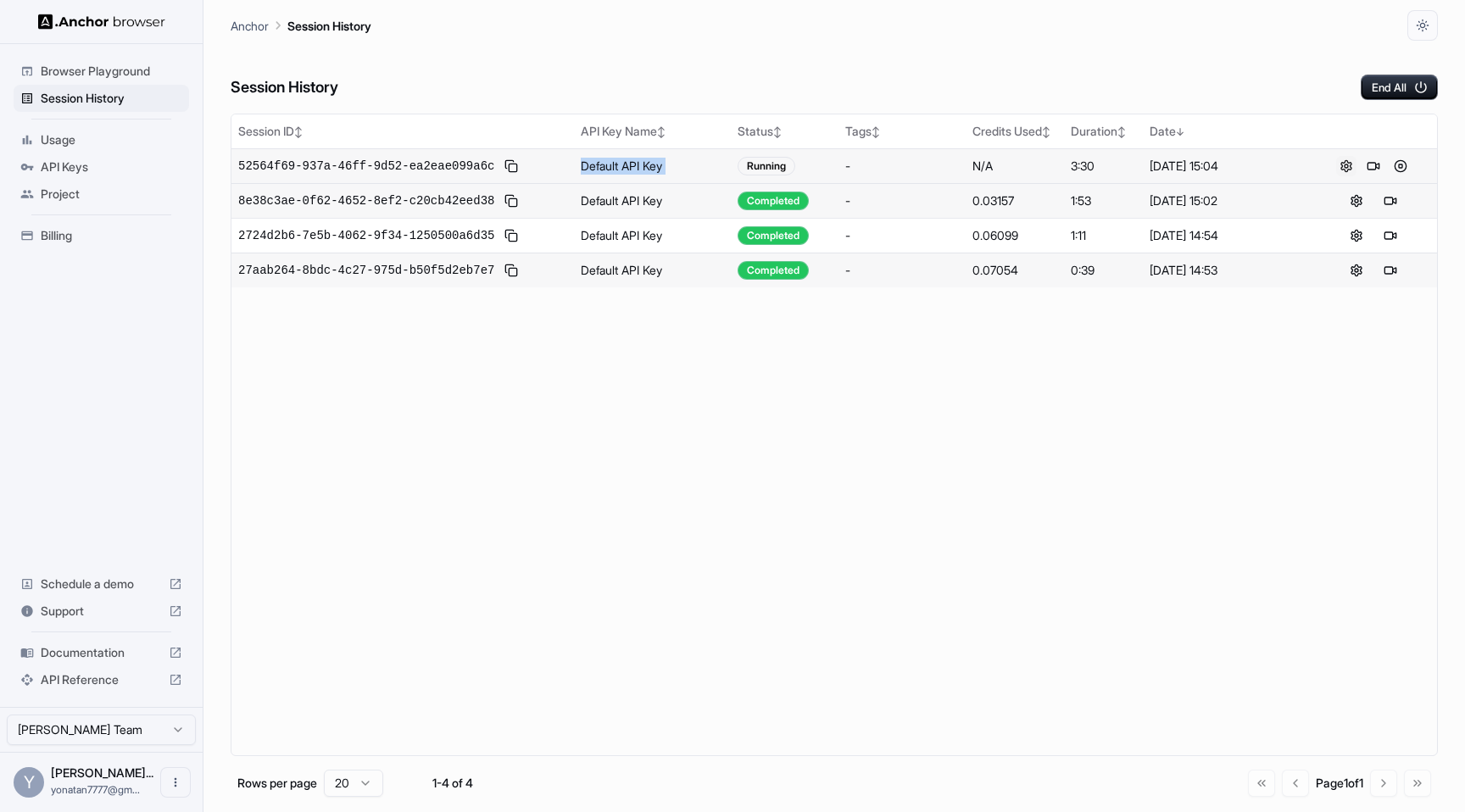
click at [1345, 161] on button at bounding box center [1346, 165] width 20 height 20
click at [1400, 93] on button "End All" at bounding box center [1399, 87] width 77 height 26
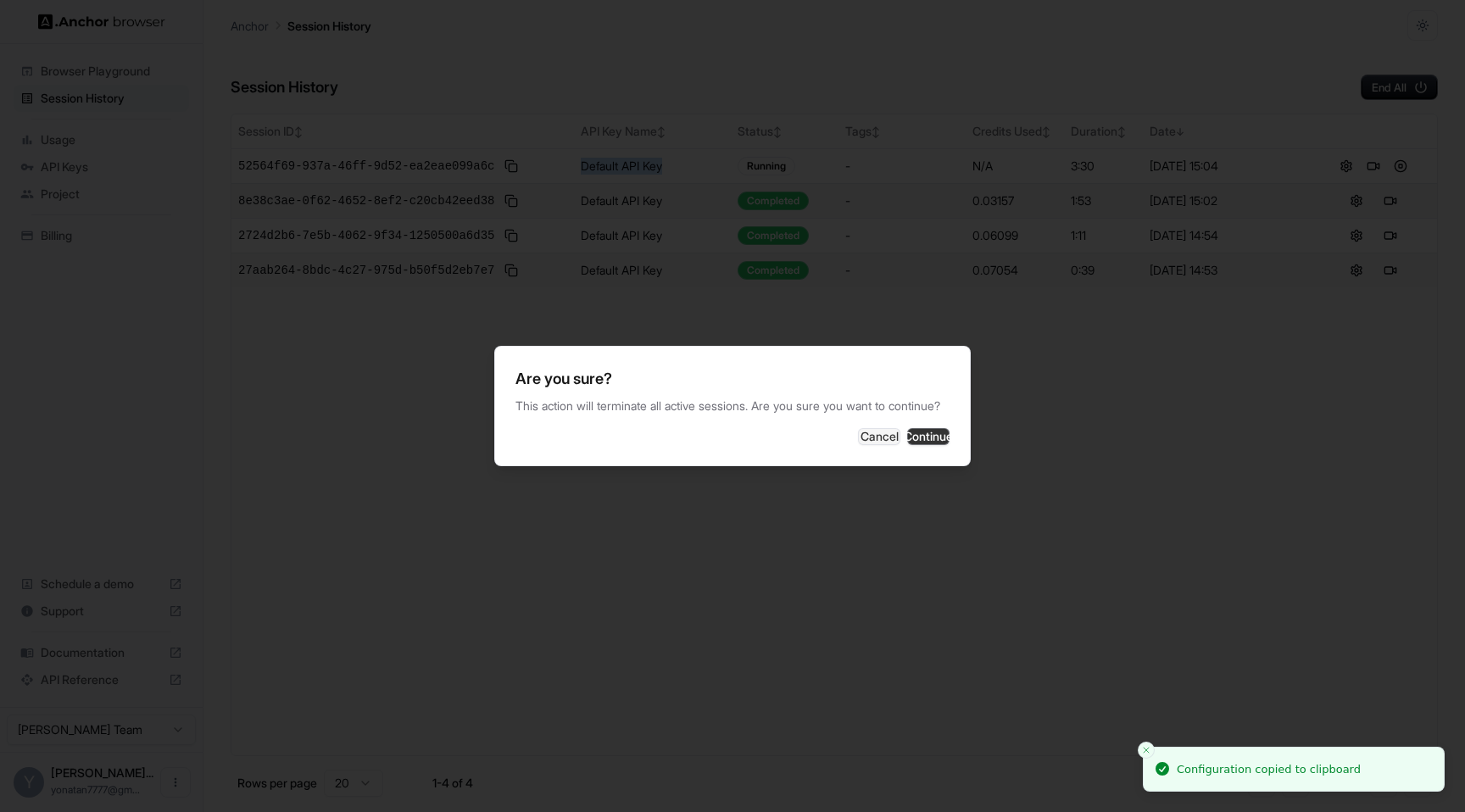
click at [907, 444] on button "Continue" at bounding box center [928, 437] width 42 height 17
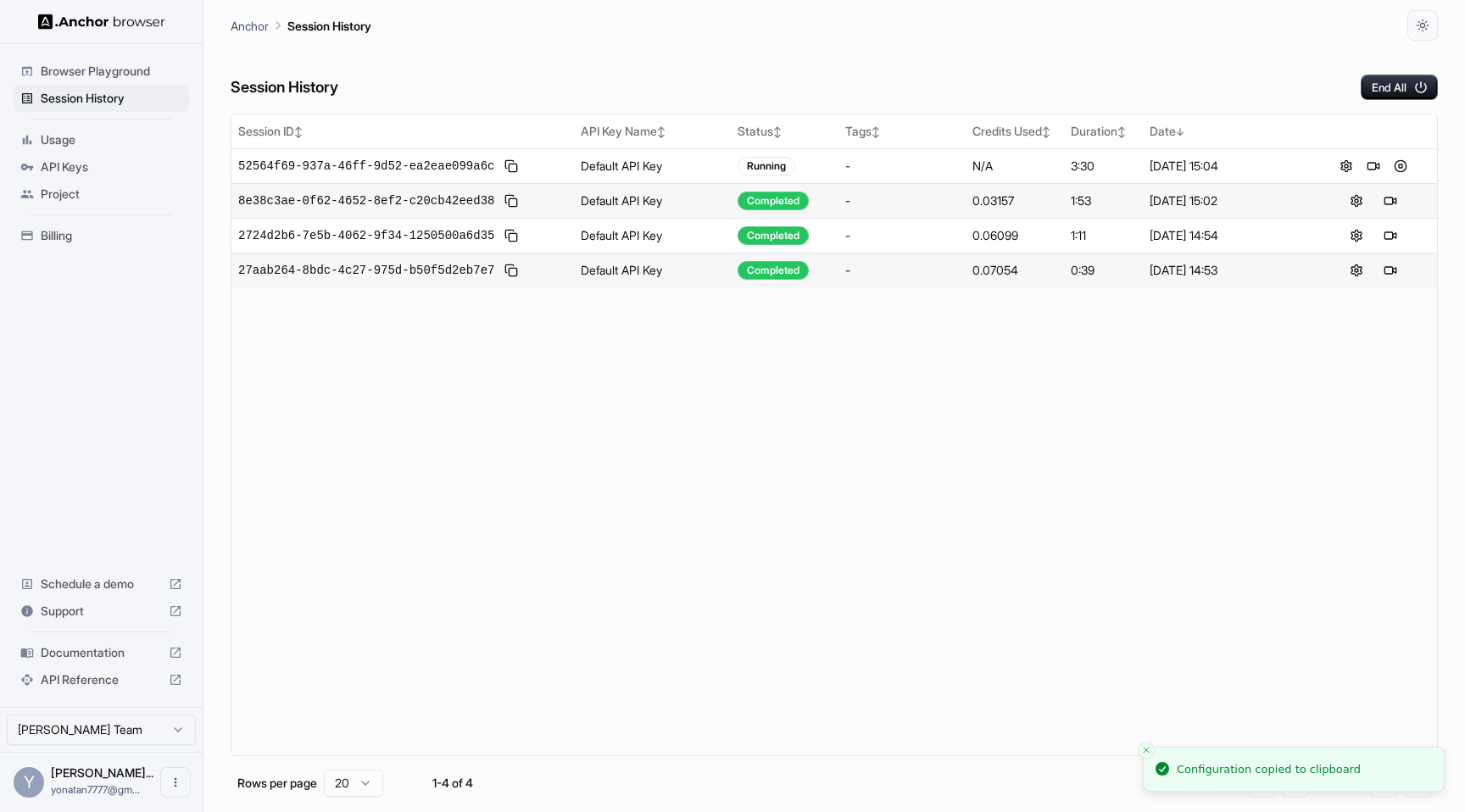
click at [658, 350] on div "Session ID ↕ API Key Name ↕ Status ↕ Tags ↕ Credits Used ↕ Duration ↕ Date ↓ 52…" at bounding box center [834, 434] width 1207 height 642
click at [92, 73] on span "Browser Playground" at bounding box center [112, 72] width 141 height 17
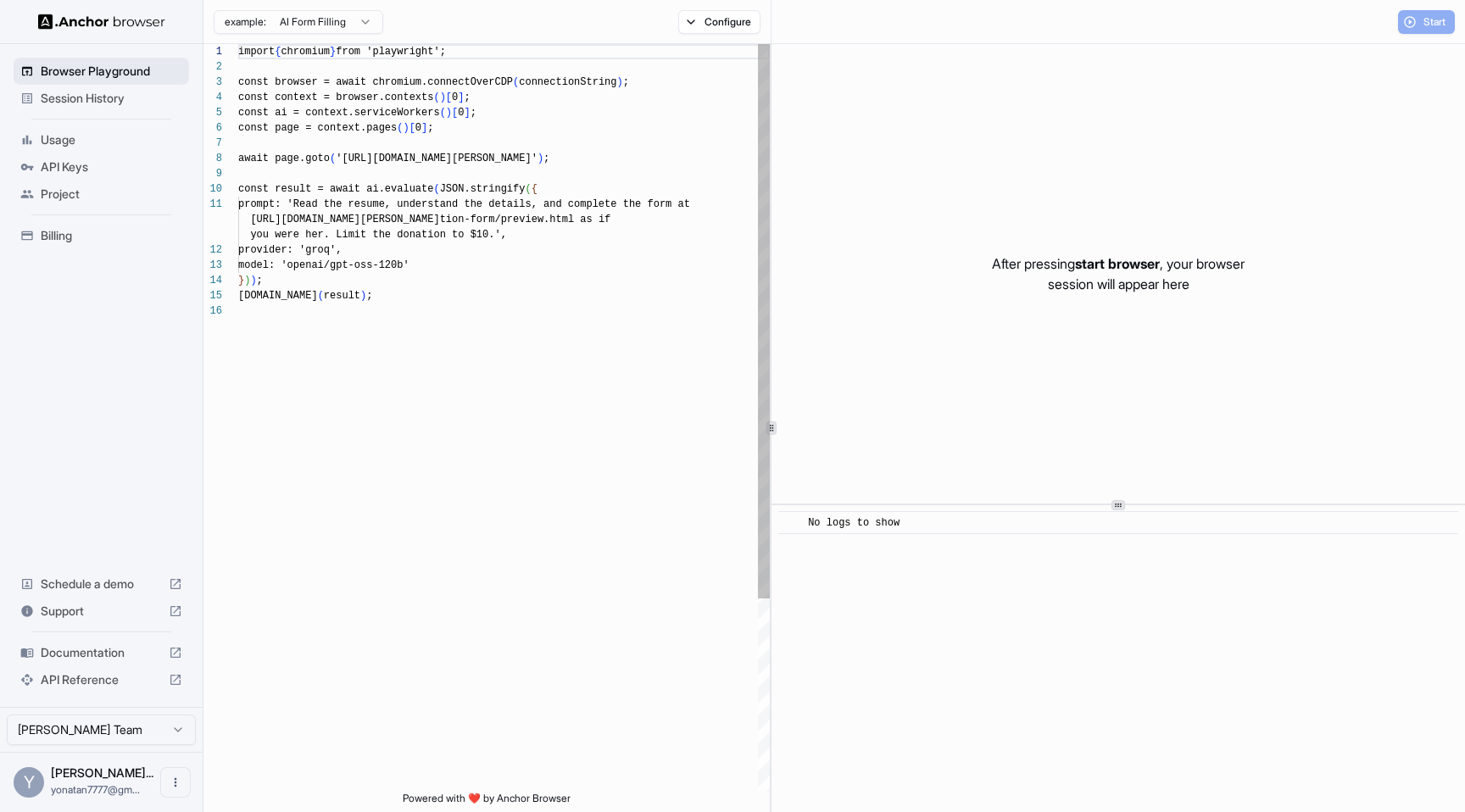
scroll to position [153, 0]
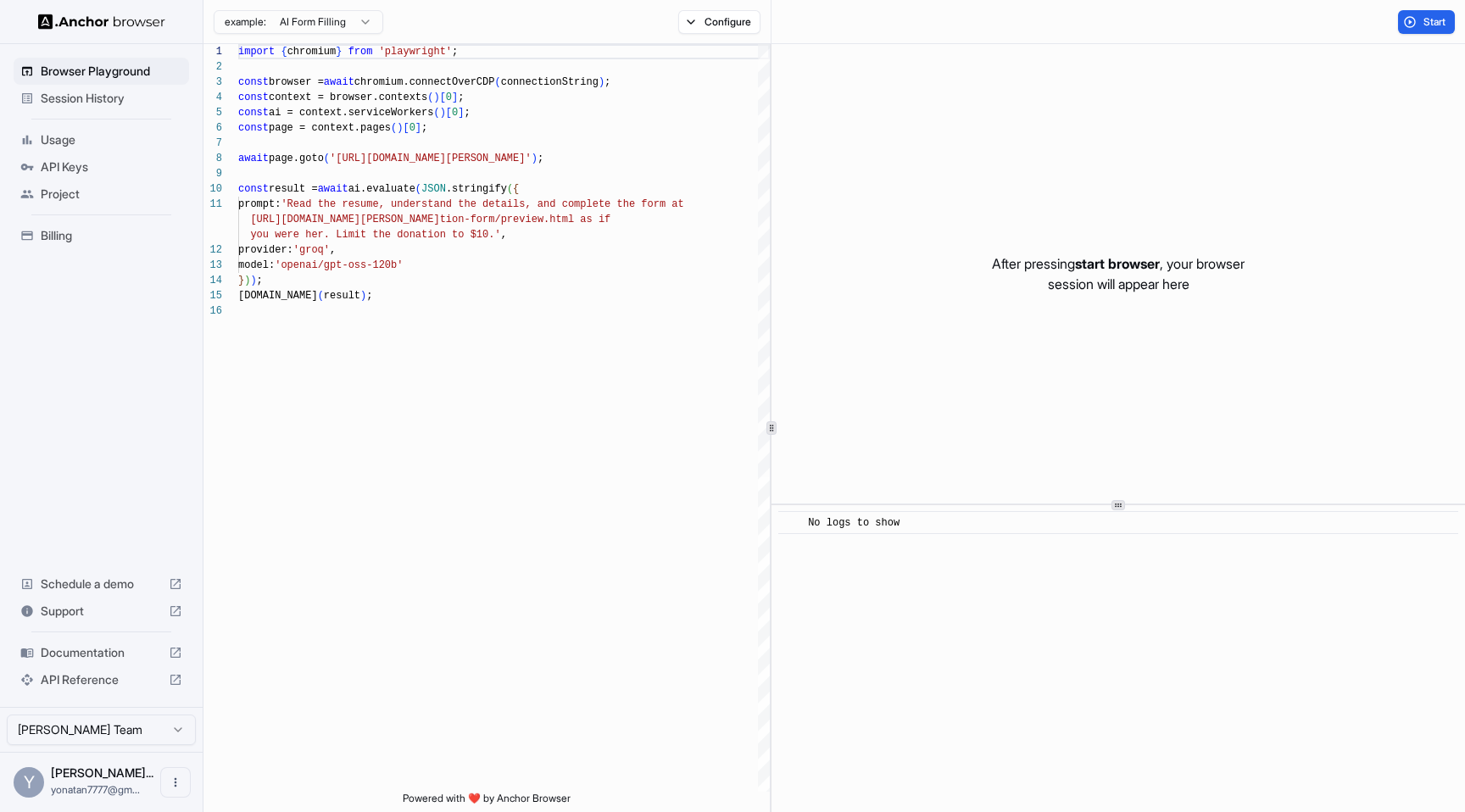
click at [89, 98] on span "Session History" at bounding box center [112, 98] width 141 height 17
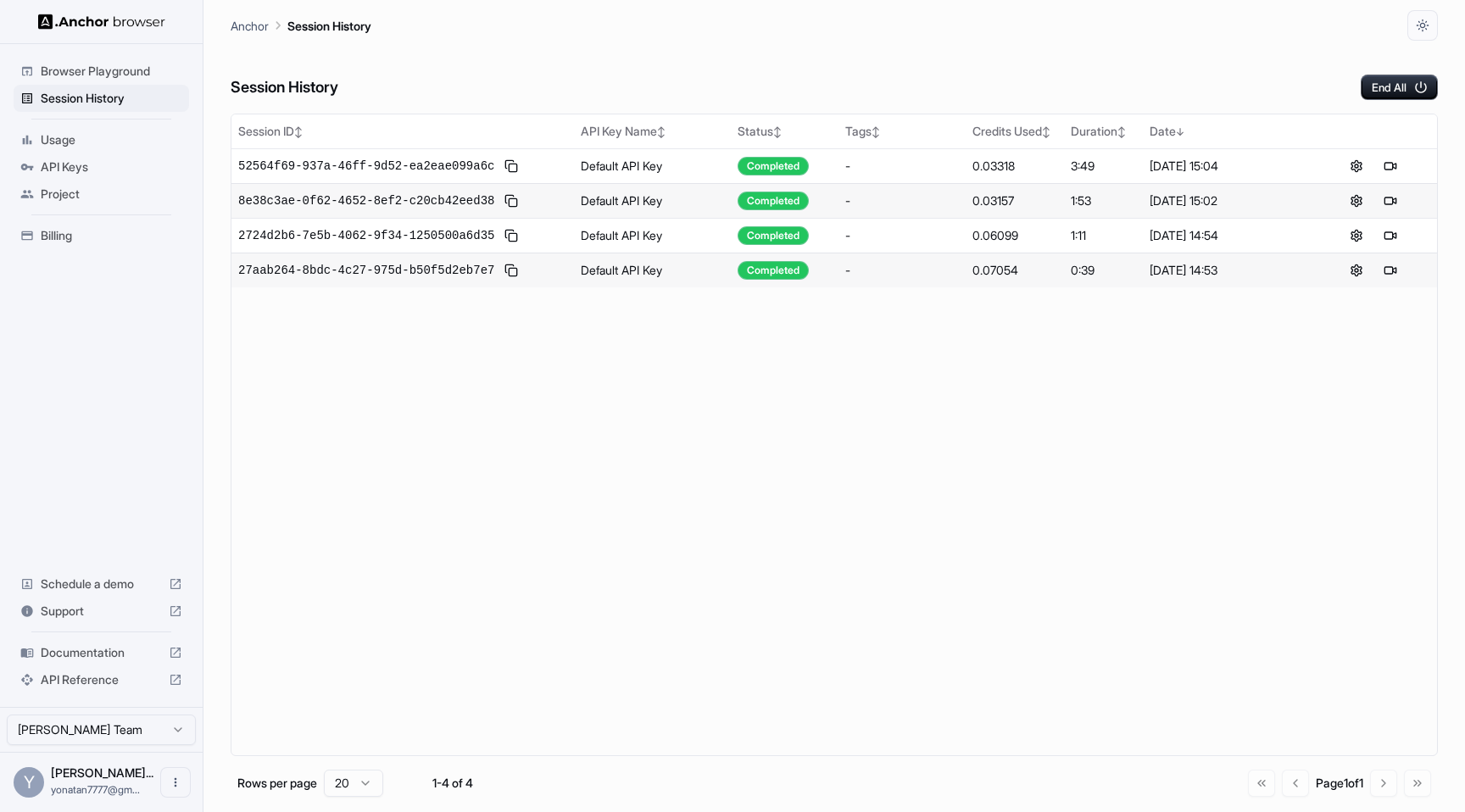
click at [59, 140] on span "Usage" at bounding box center [112, 140] width 141 height 17
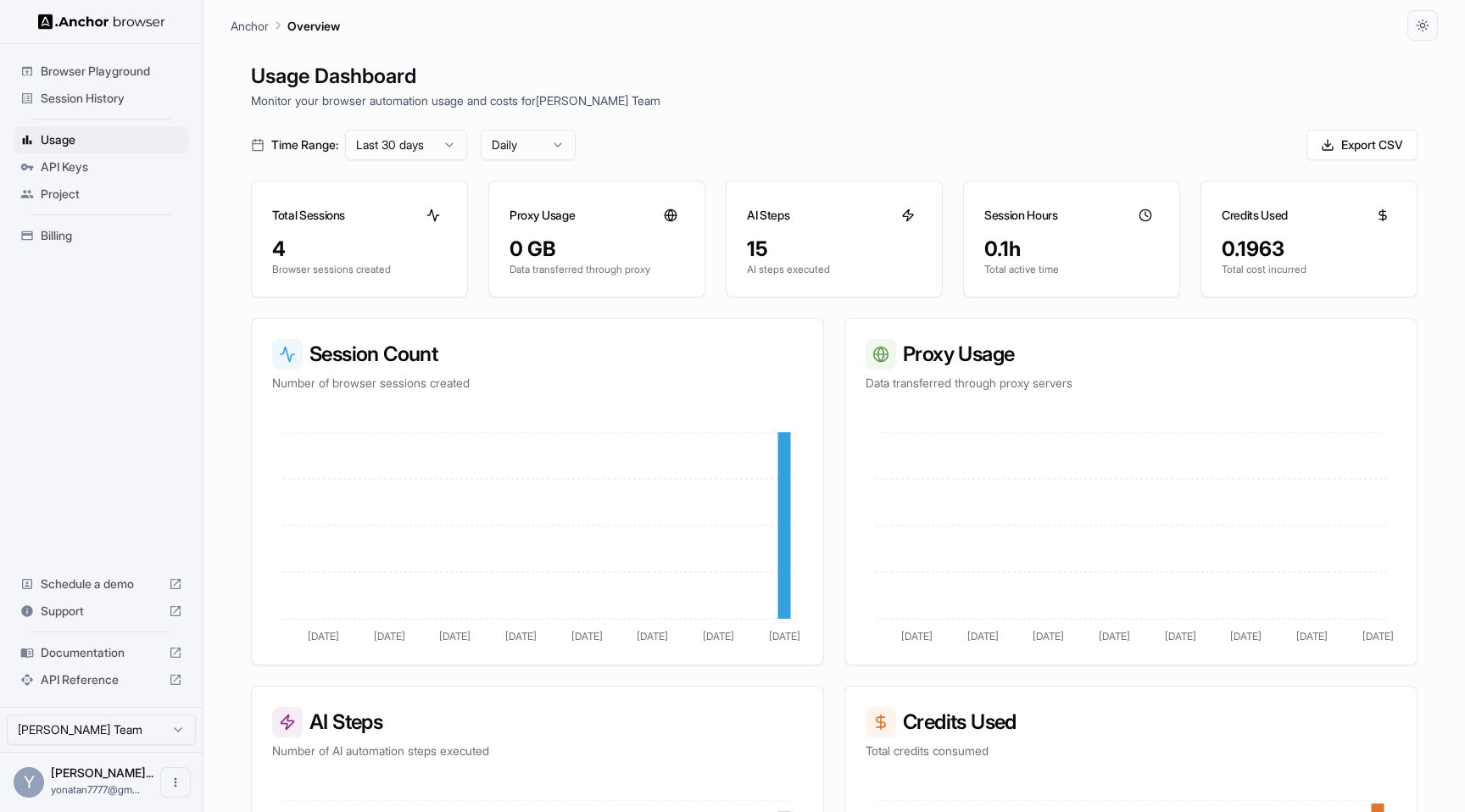
click at [65, 174] on span "API Keys" at bounding box center [112, 167] width 141 height 17
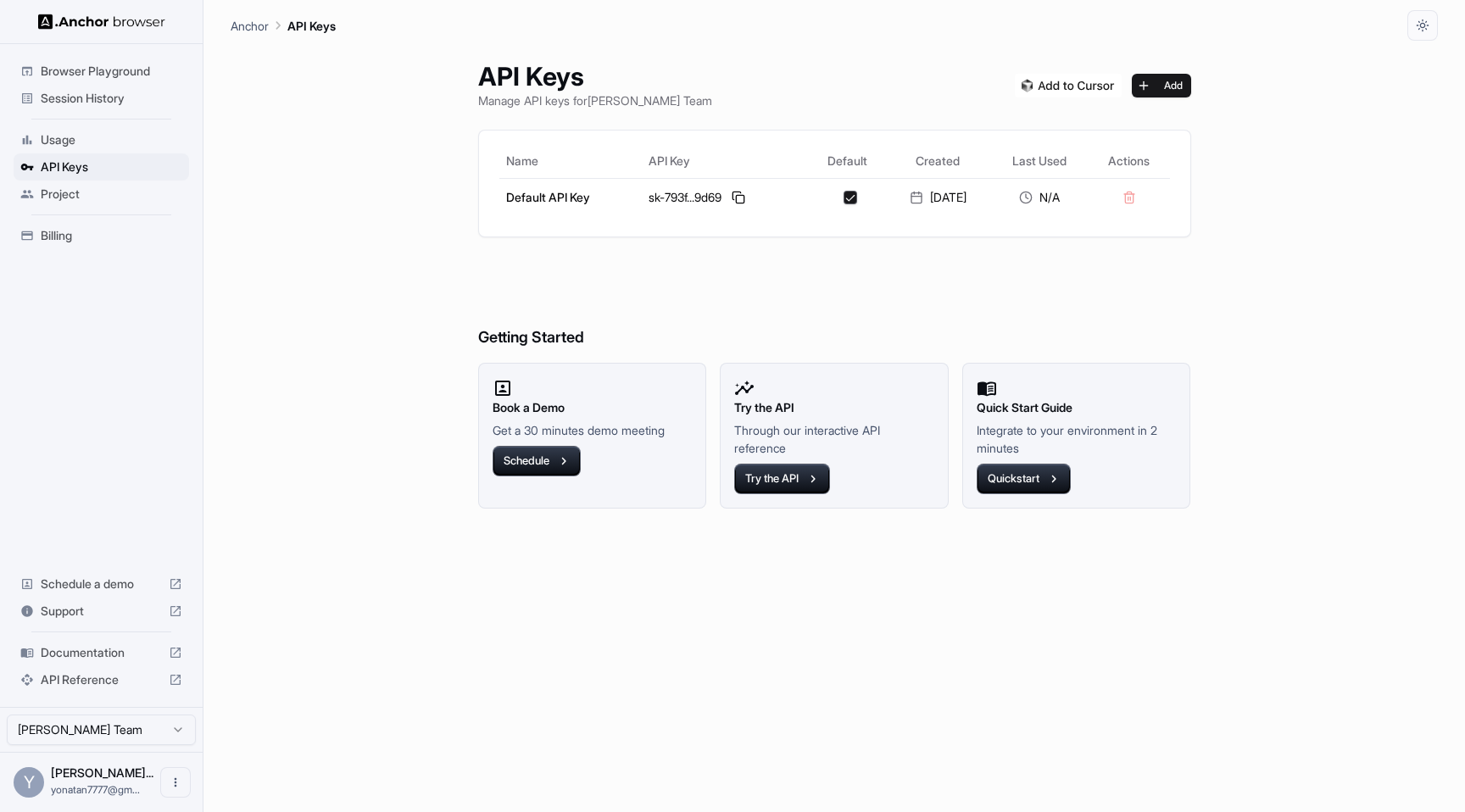
click at [64, 196] on span "Project" at bounding box center [112, 195] width 141 height 17
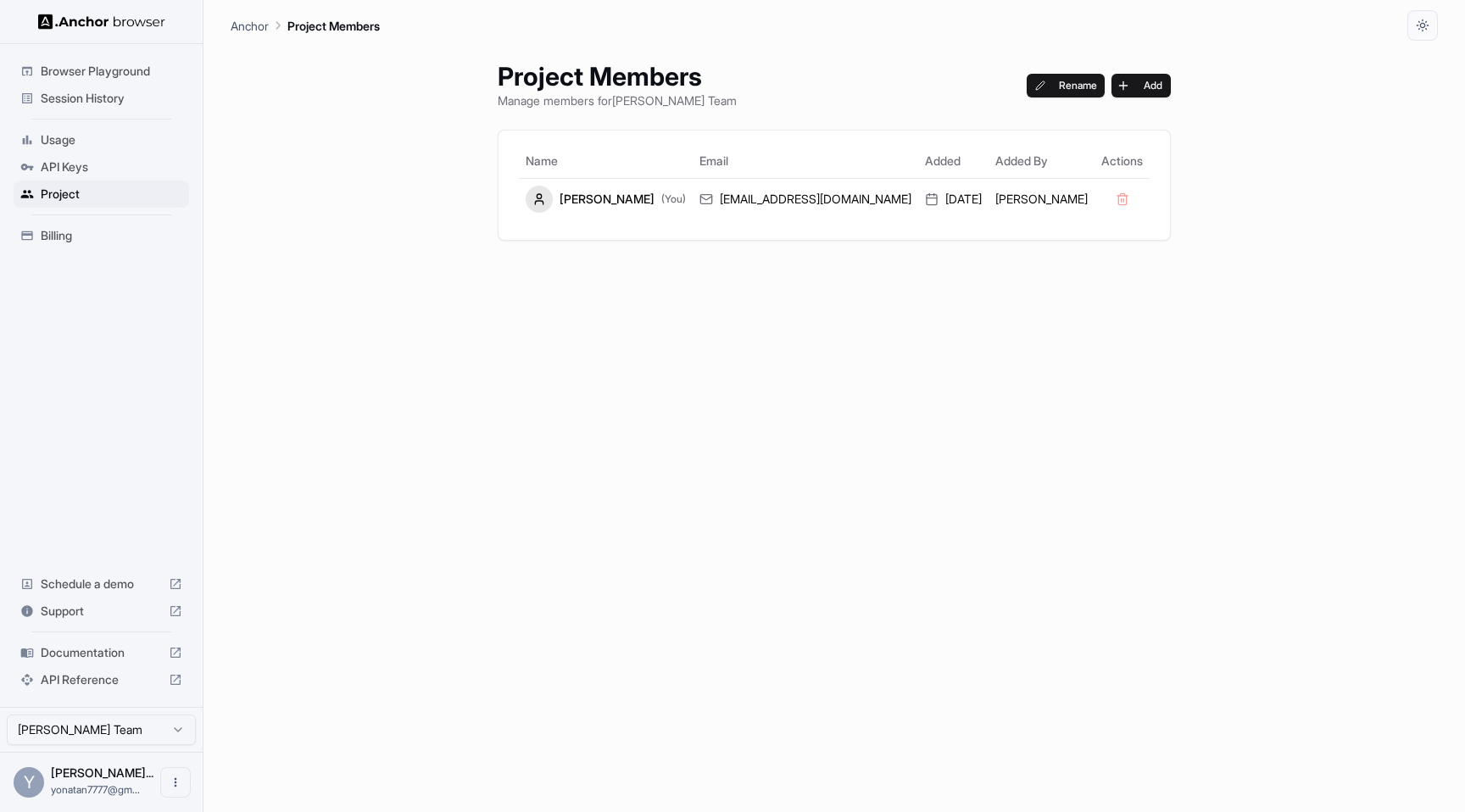
click at [64, 236] on span "Billing" at bounding box center [112, 236] width 141 height 17
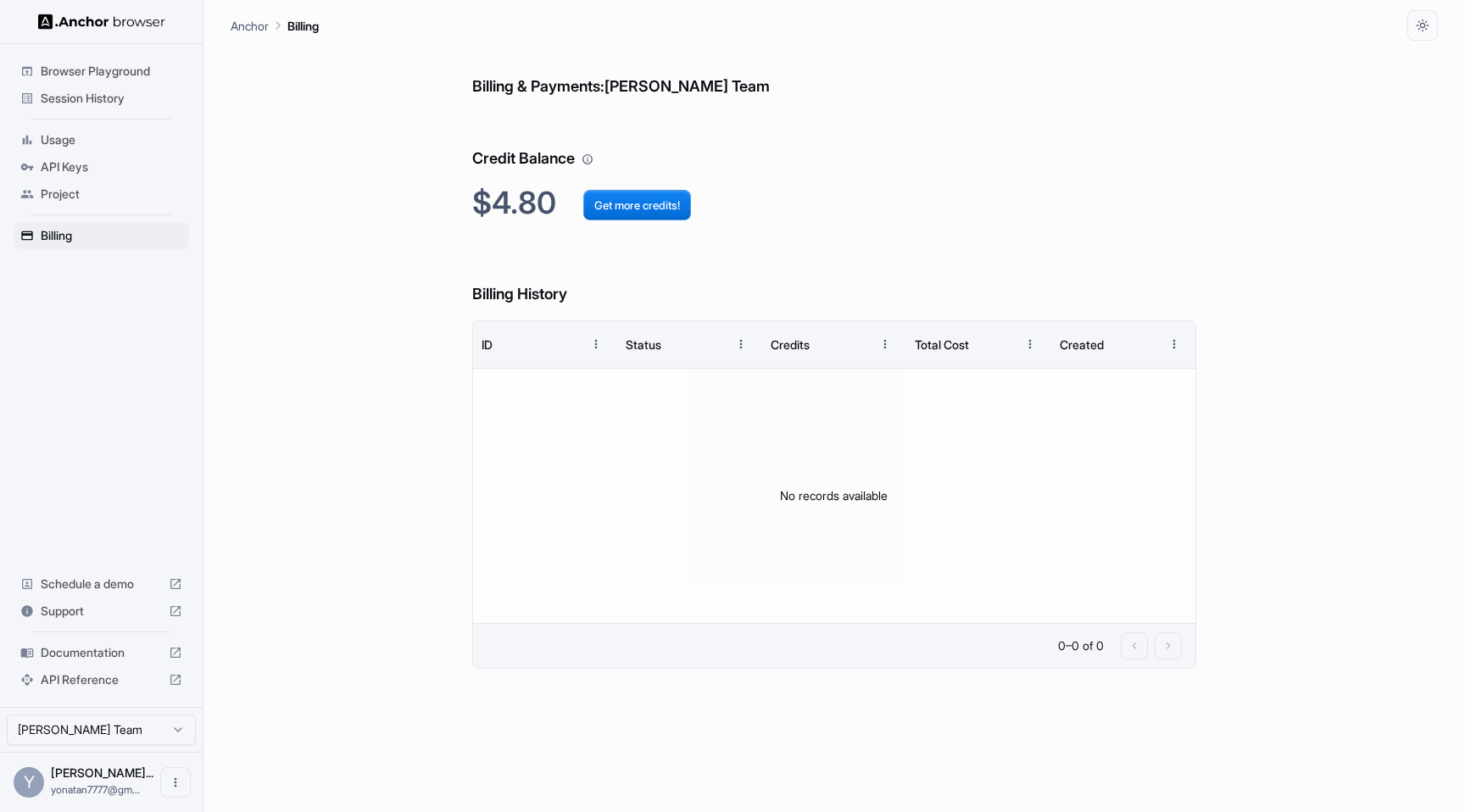
click at [82, 71] on span "Browser Playground" at bounding box center [112, 72] width 141 height 17
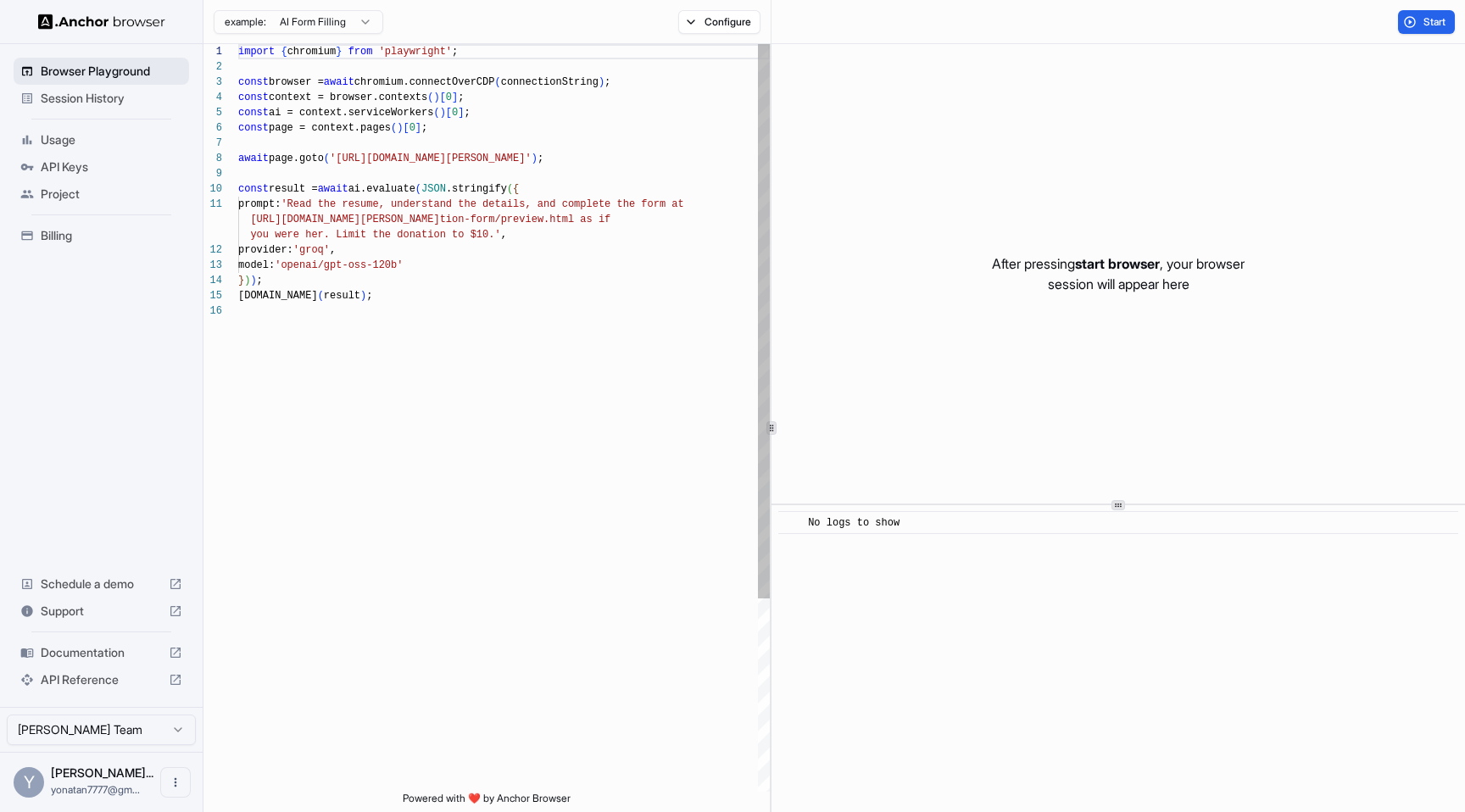
scroll to position [153, 0]
click at [80, 94] on span "Session History" at bounding box center [112, 98] width 141 height 17
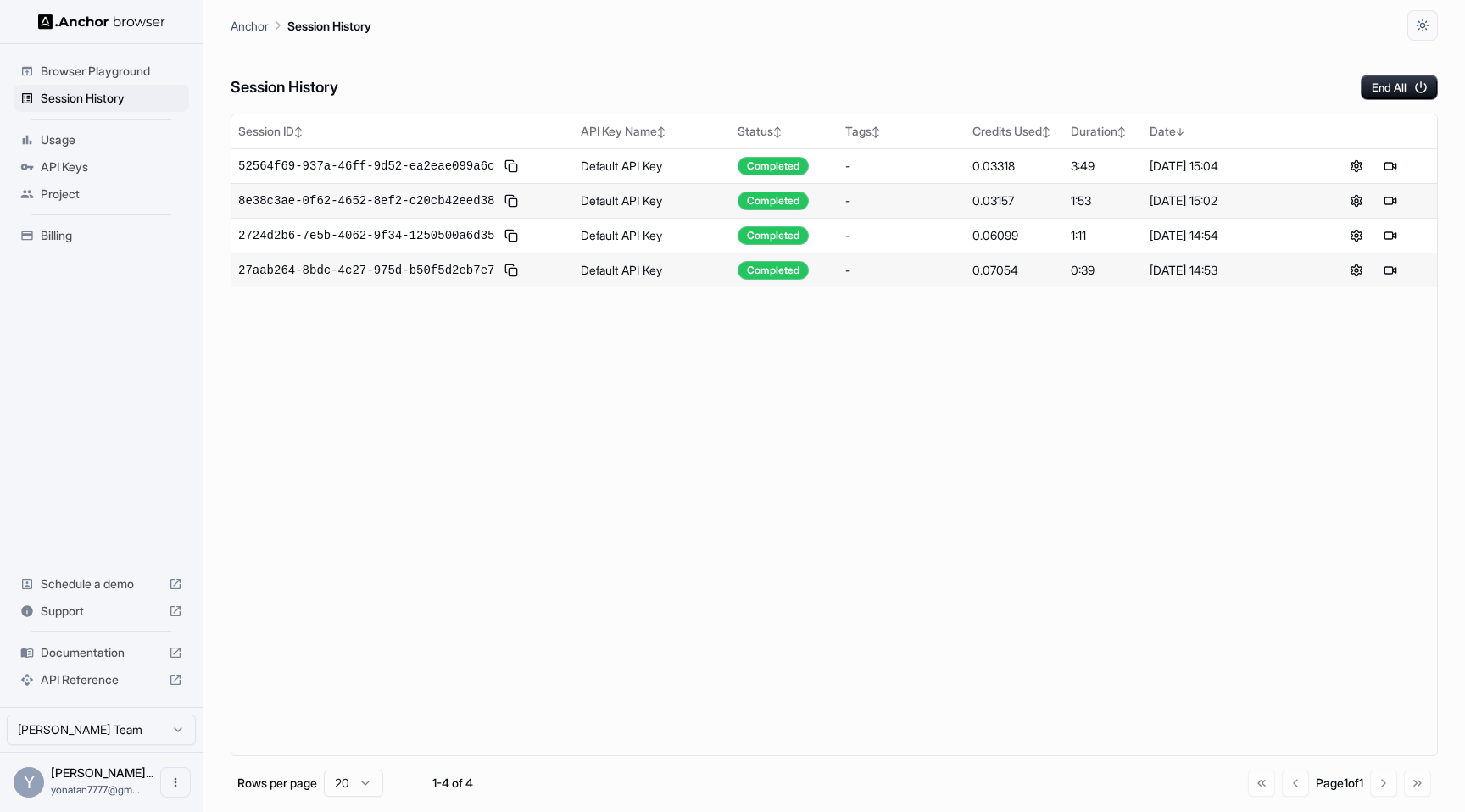
click at [67, 140] on span "Usage" at bounding box center [112, 140] width 141 height 17
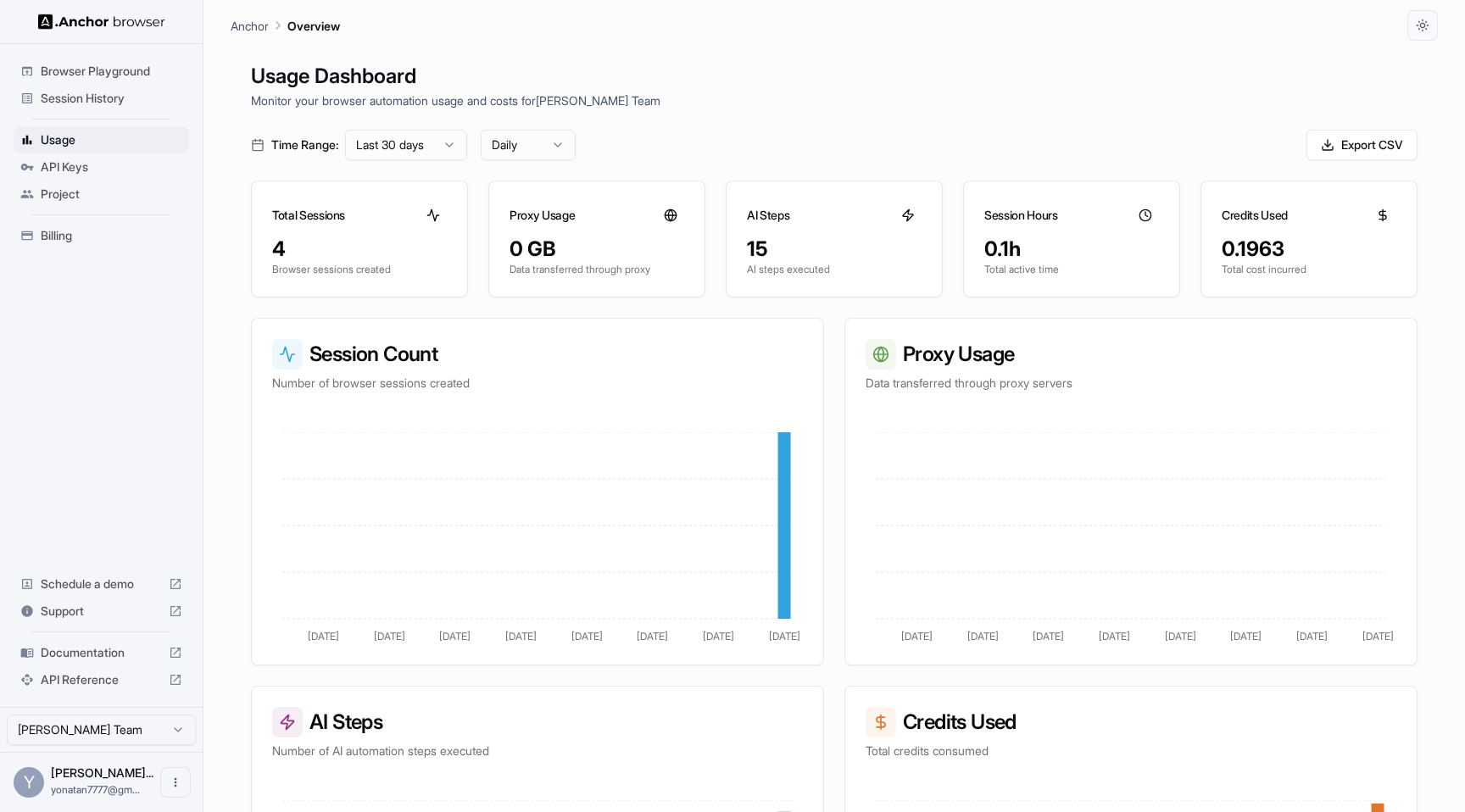
click at [93, 70] on span "Browser Playground" at bounding box center [112, 72] width 141 height 17
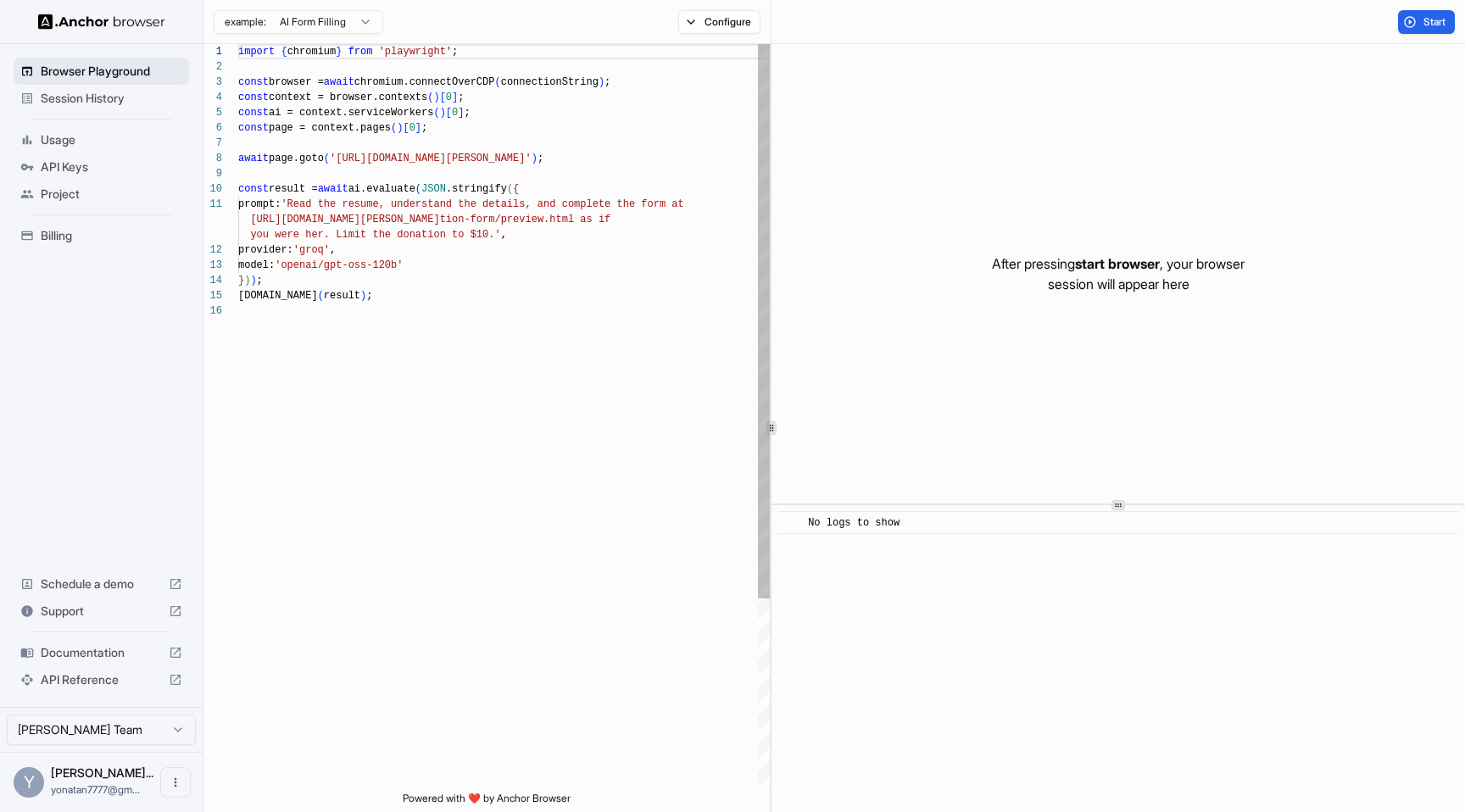
scroll to position [153, 0]
type textarea "**********"
click at [512, 292] on div "import { chromium } from 'playwright' ; const browser = await chromium.connectO…" at bounding box center [504, 547] width 532 height 1007
click at [1447, 16] on button "Start" at bounding box center [1427, 22] width 57 height 24
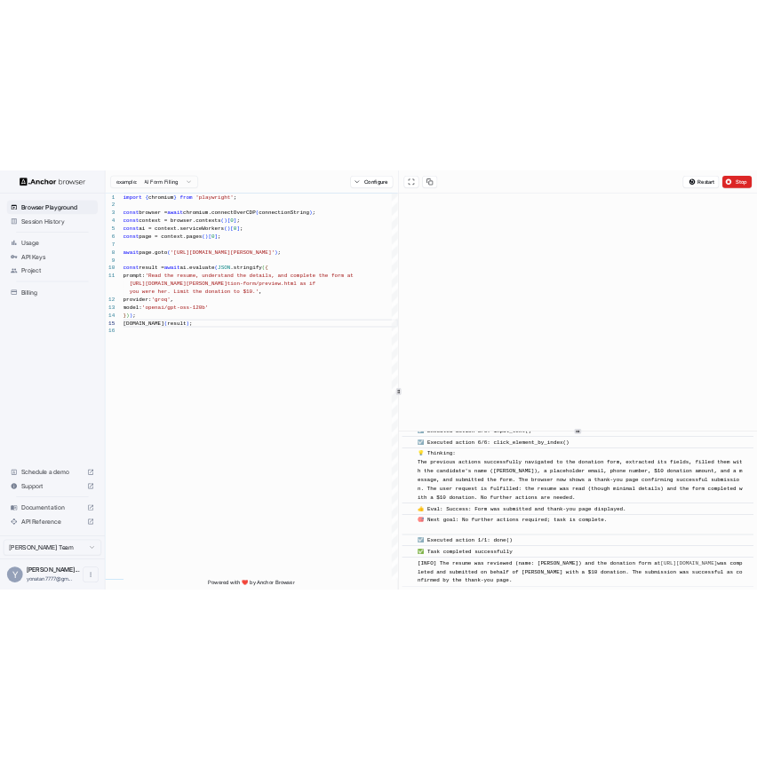
scroll to position [1061, 0]
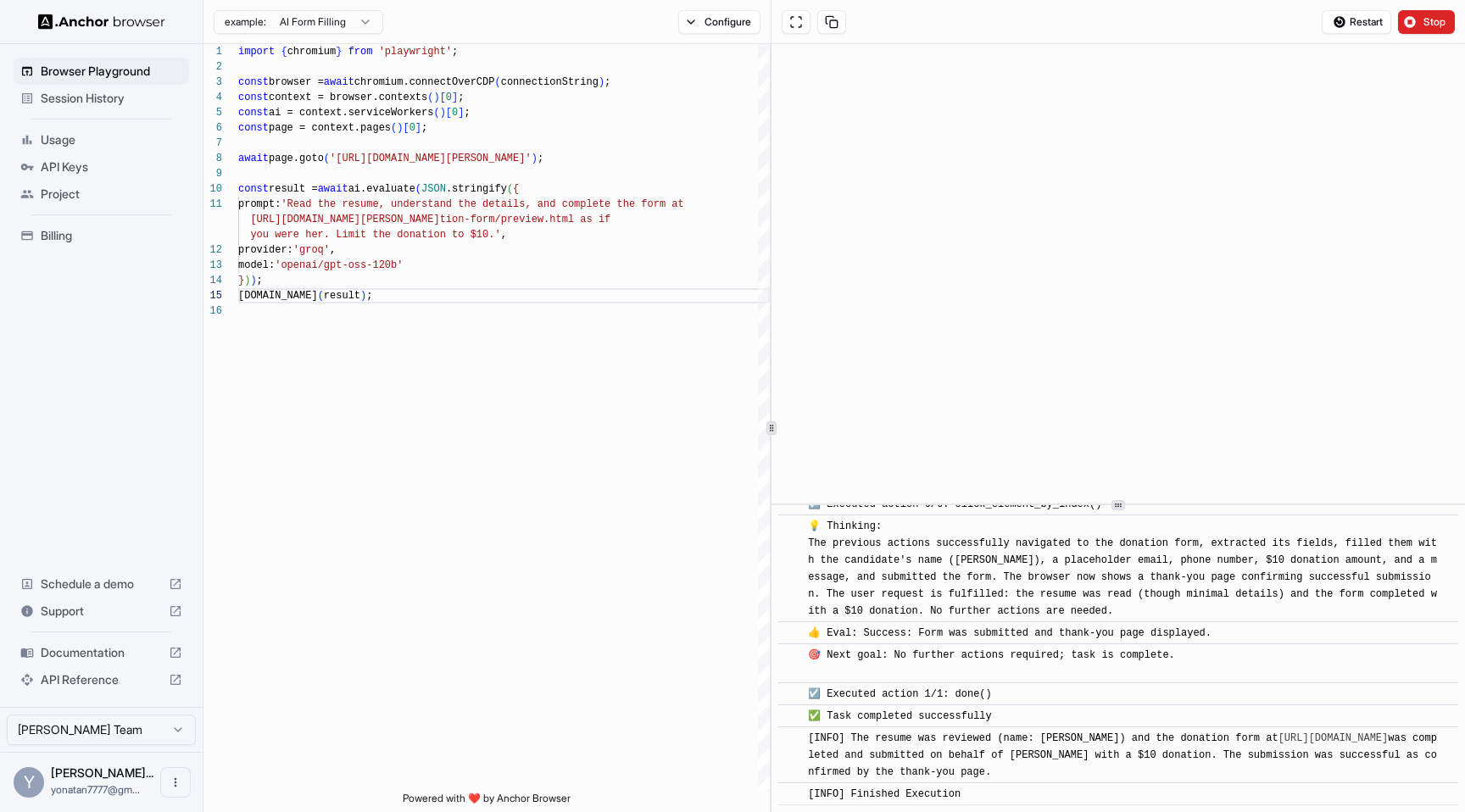
click at [65, 229] on span "Billing" at bounding box center [112, 236] width 141 height 17
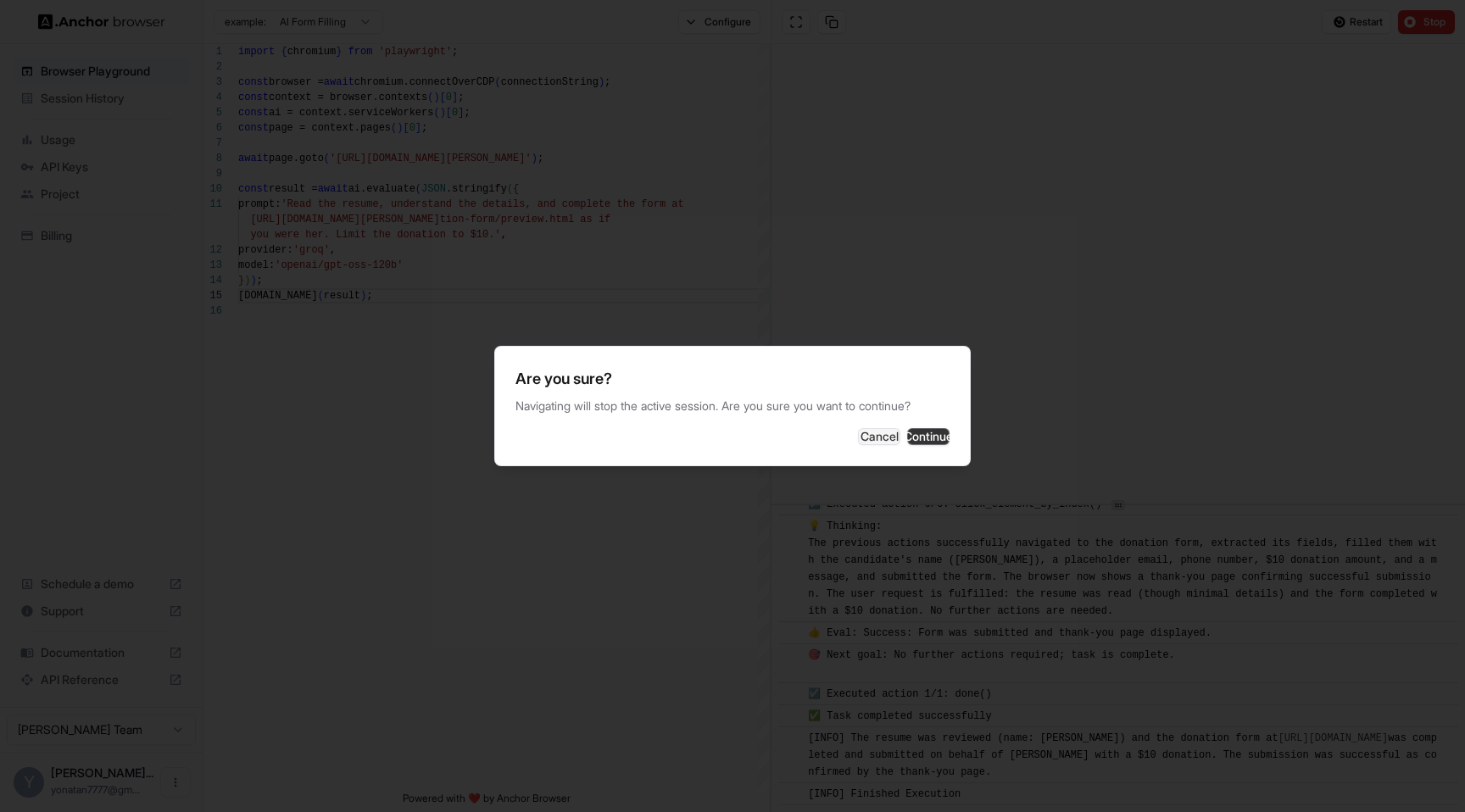
click at [907, 445] on button "Continue" at bounding box center [928, 437] width 42 height 17
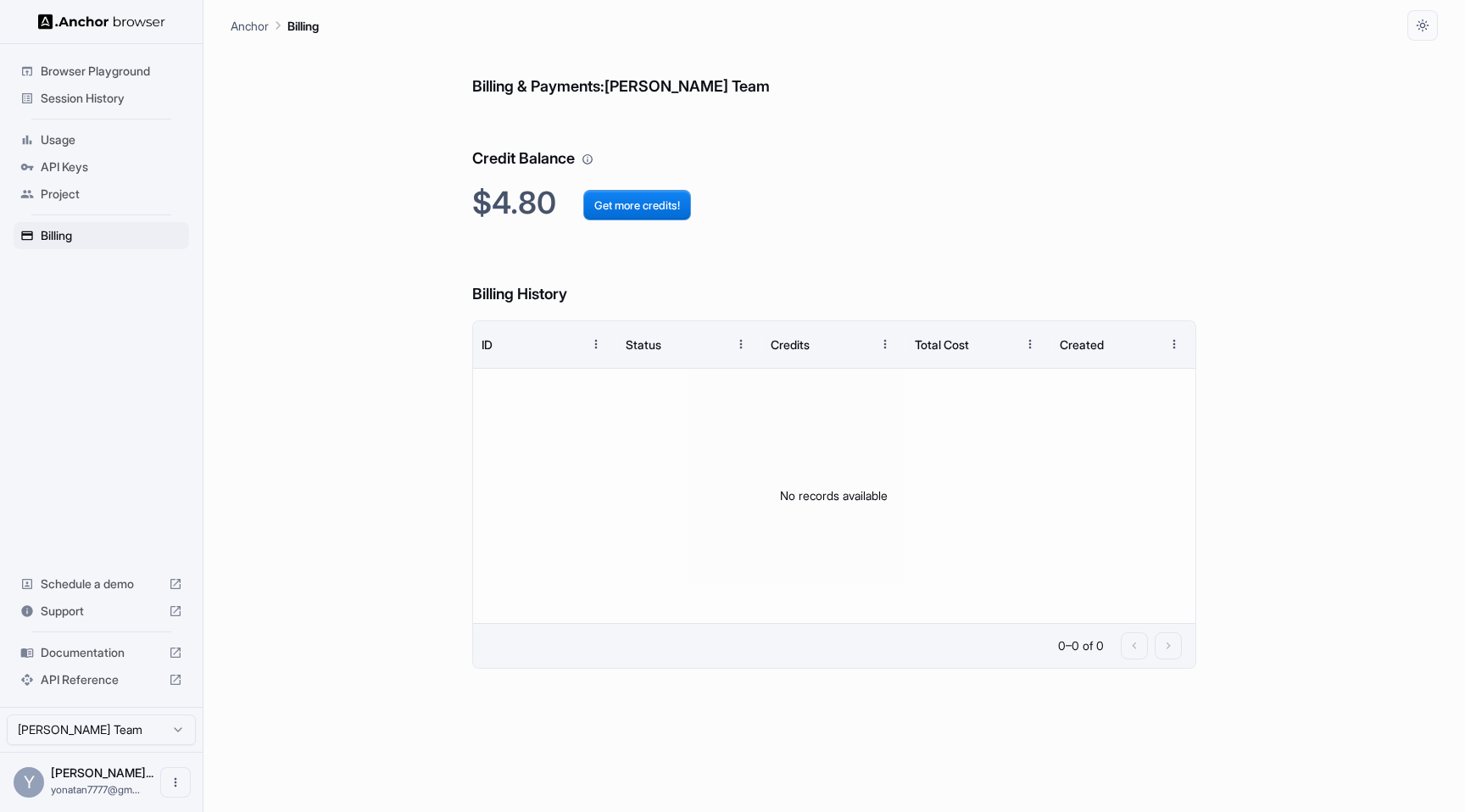
click at [51, 656] on span "Documentation" at bounding box center [101, 653] width 121 height 17
